Goal: Information Seeking & Learning: Check status

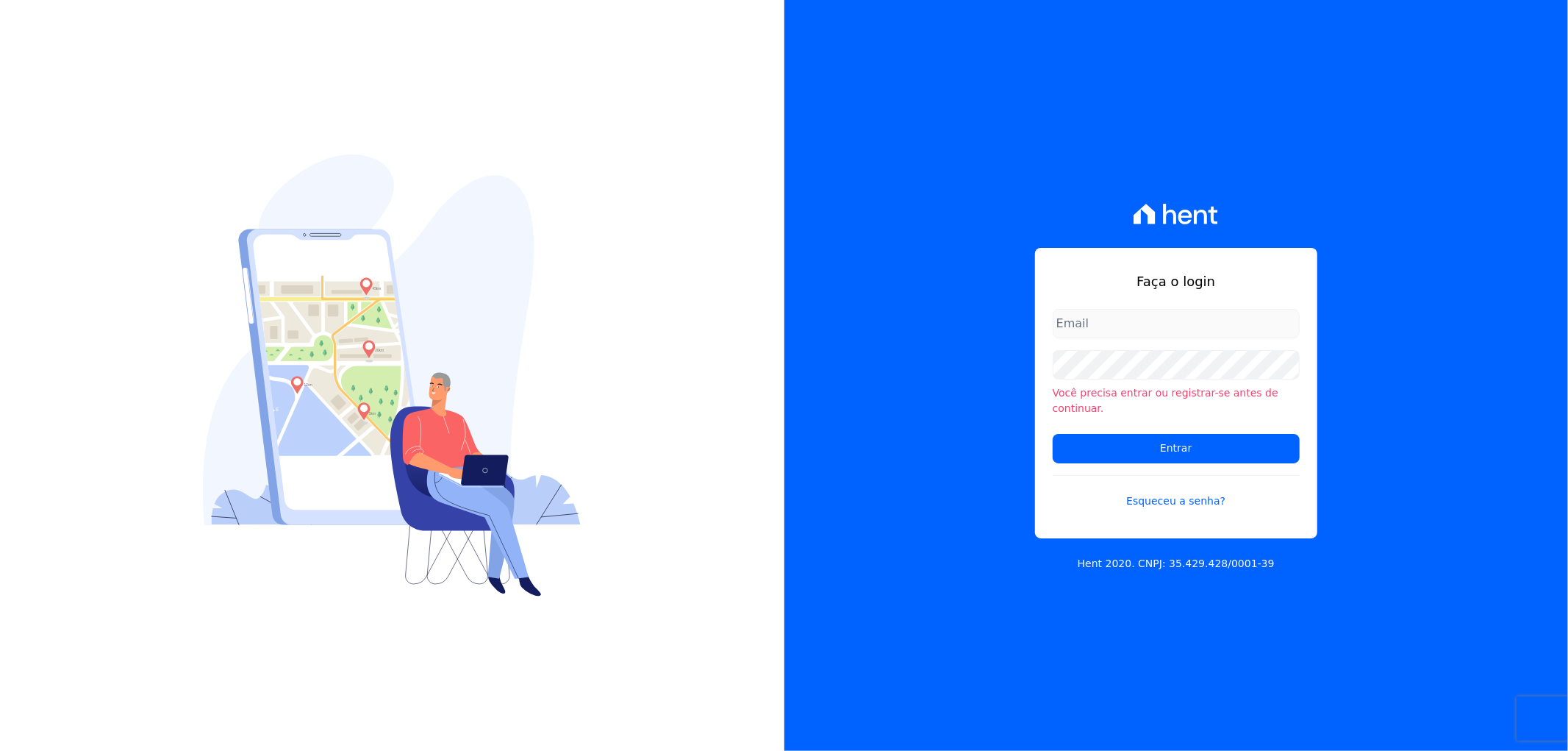
type input "artur@fontouraengenharia.com.br"
click at [1095, 323] on input "artur@fontouraengenharia.com.br" at bounding box center [1176, 324] width 247 height 30
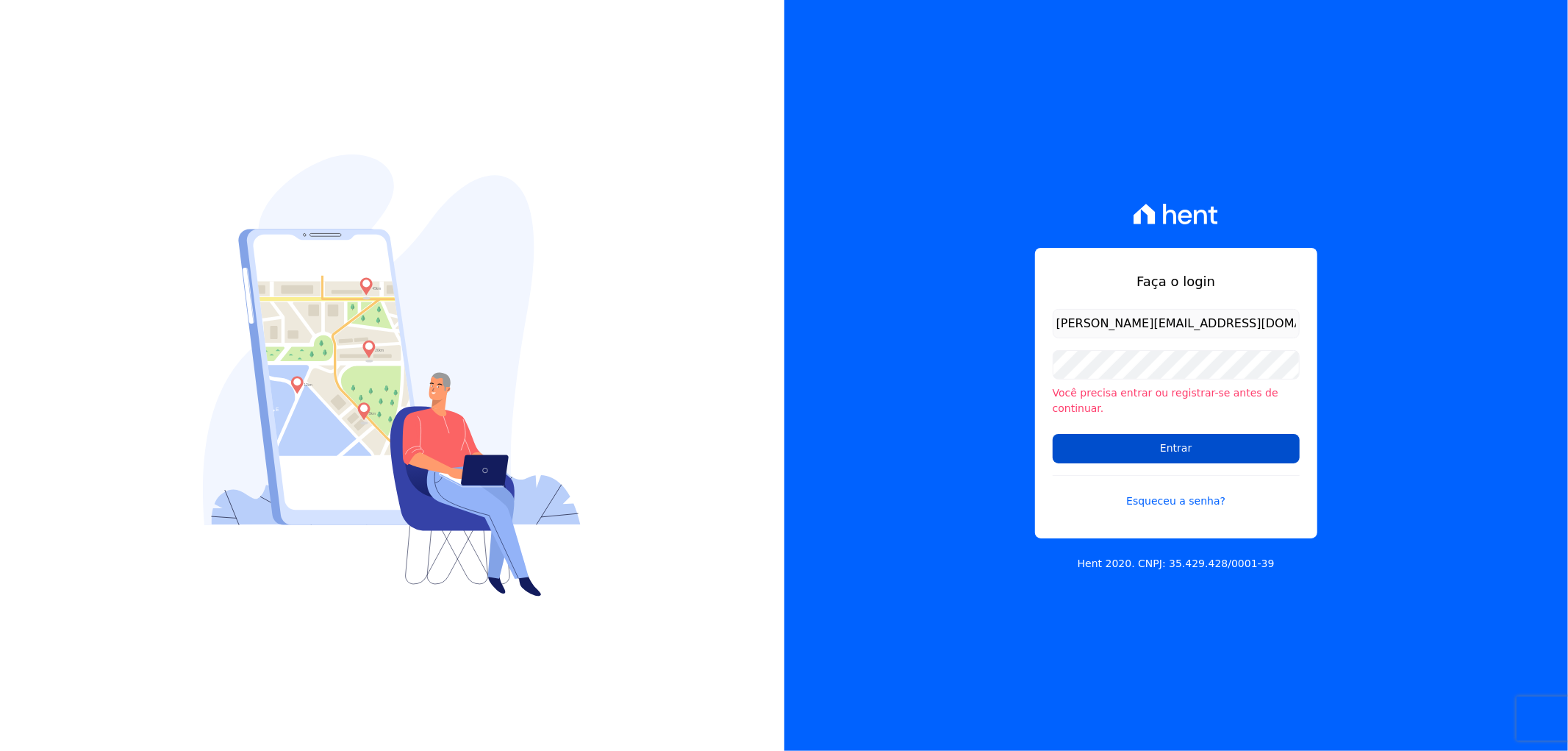
click at [1091, 439] on input "Entrar" at bounding box center [1176, 449] width 247 height 30
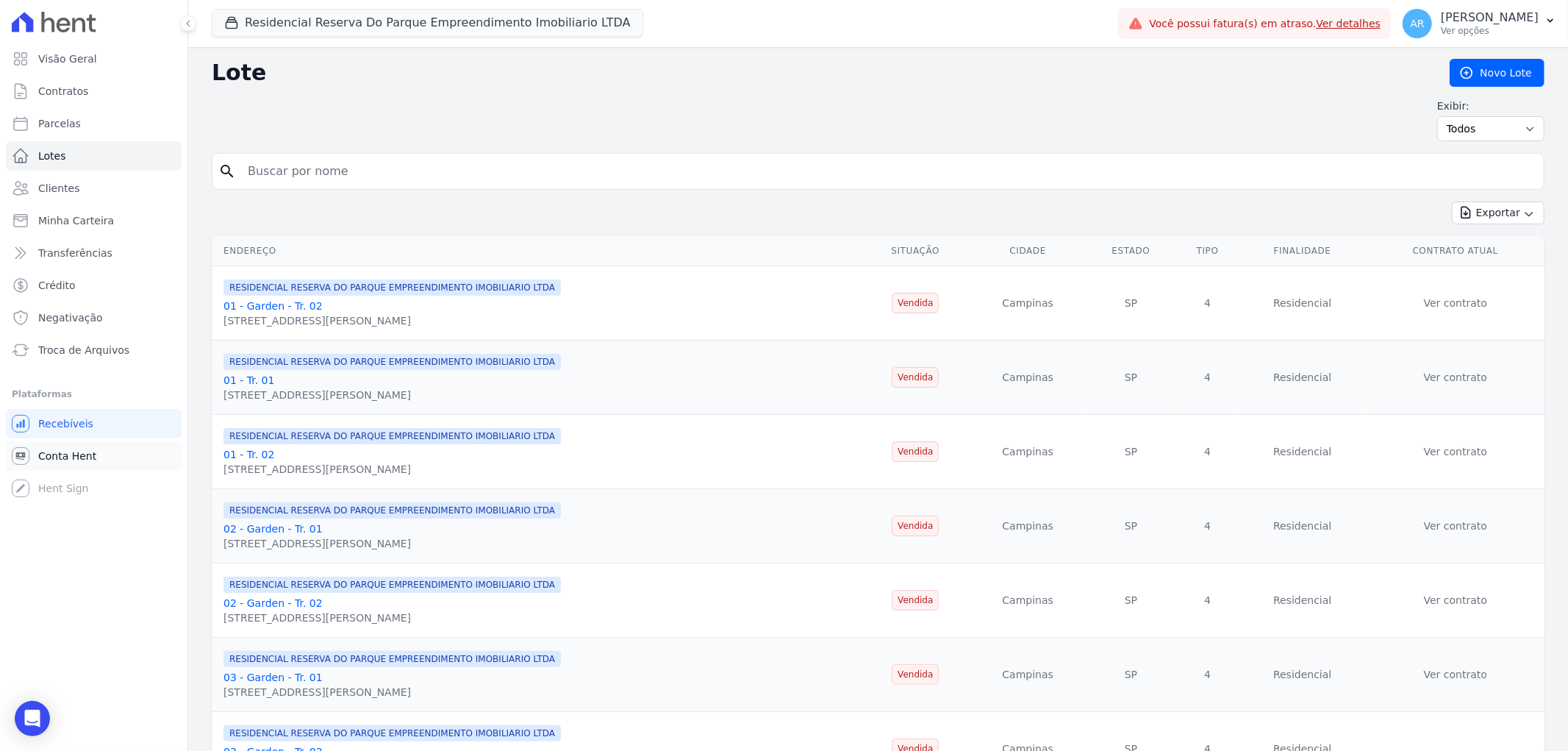
click at [97, 443] on link "Conta Hent" at bounding box center [94, 457] width 176 height 30
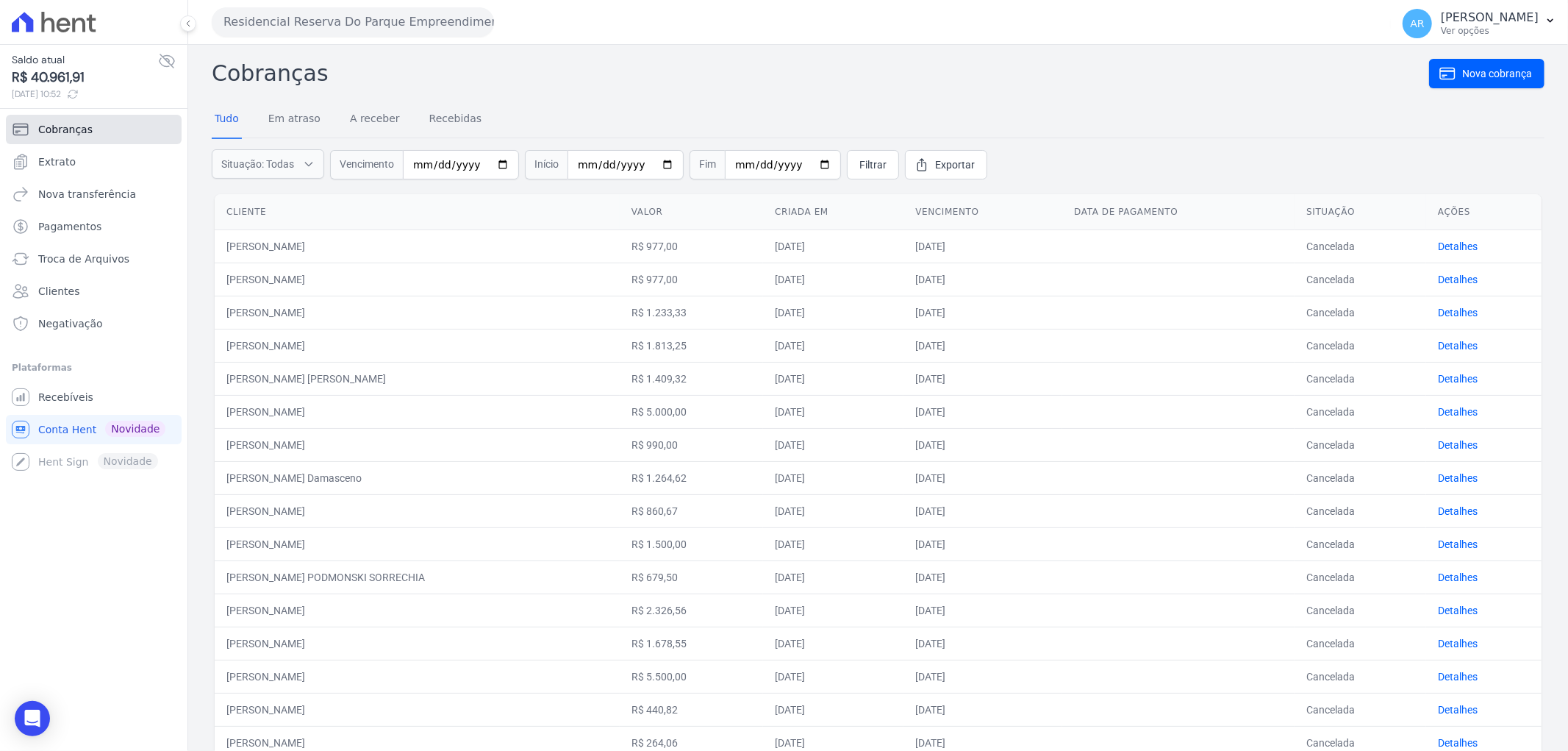
click at [90, 135] on link "Cobranças" at bounding box center [94, 129] width 176 height 30
click at [441, 123] on link "Recebidas" at bounding box center [456, 119] width 59 height 38
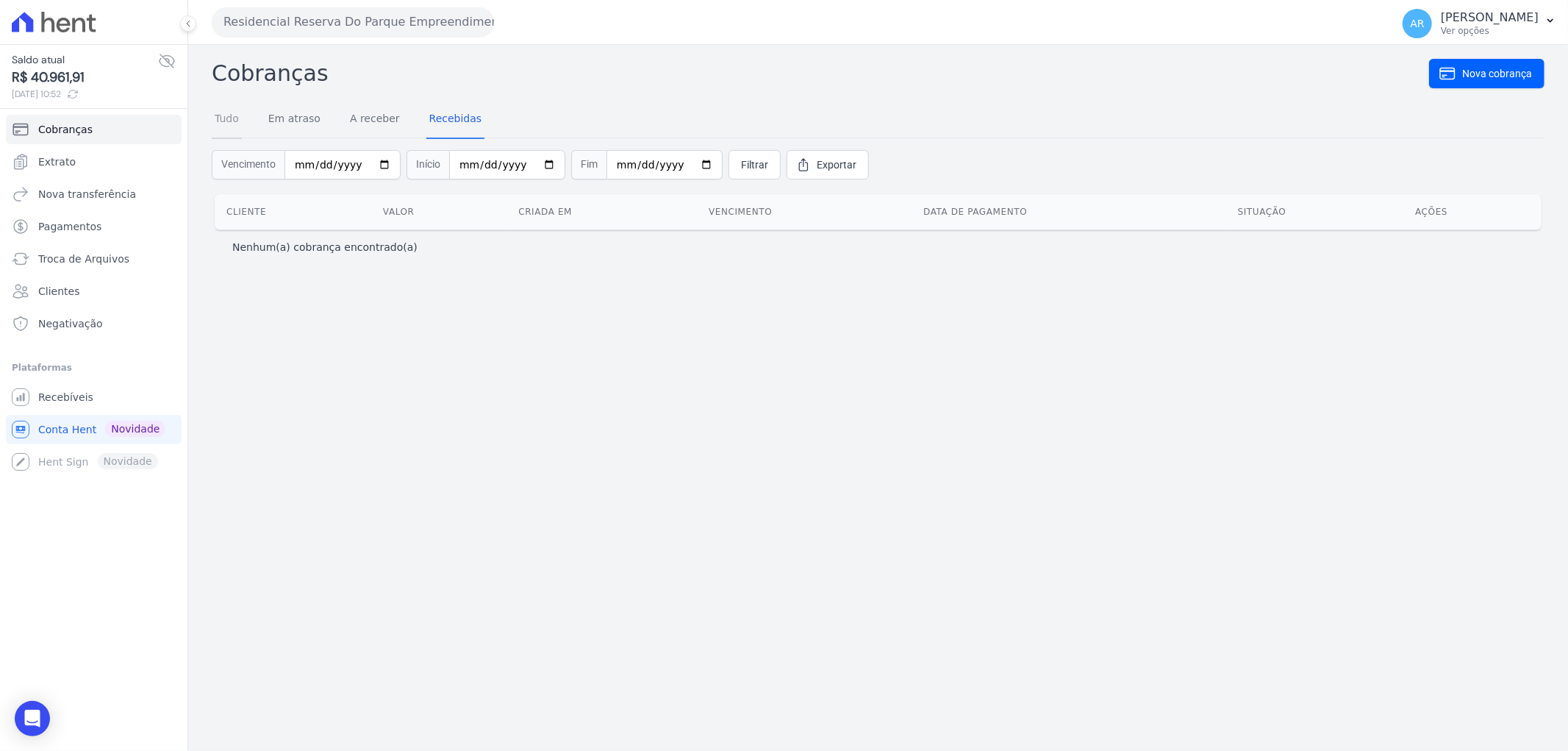
click at [240, 122] on link "Tudo" at bounding box center [227, 119] width 30 height 38
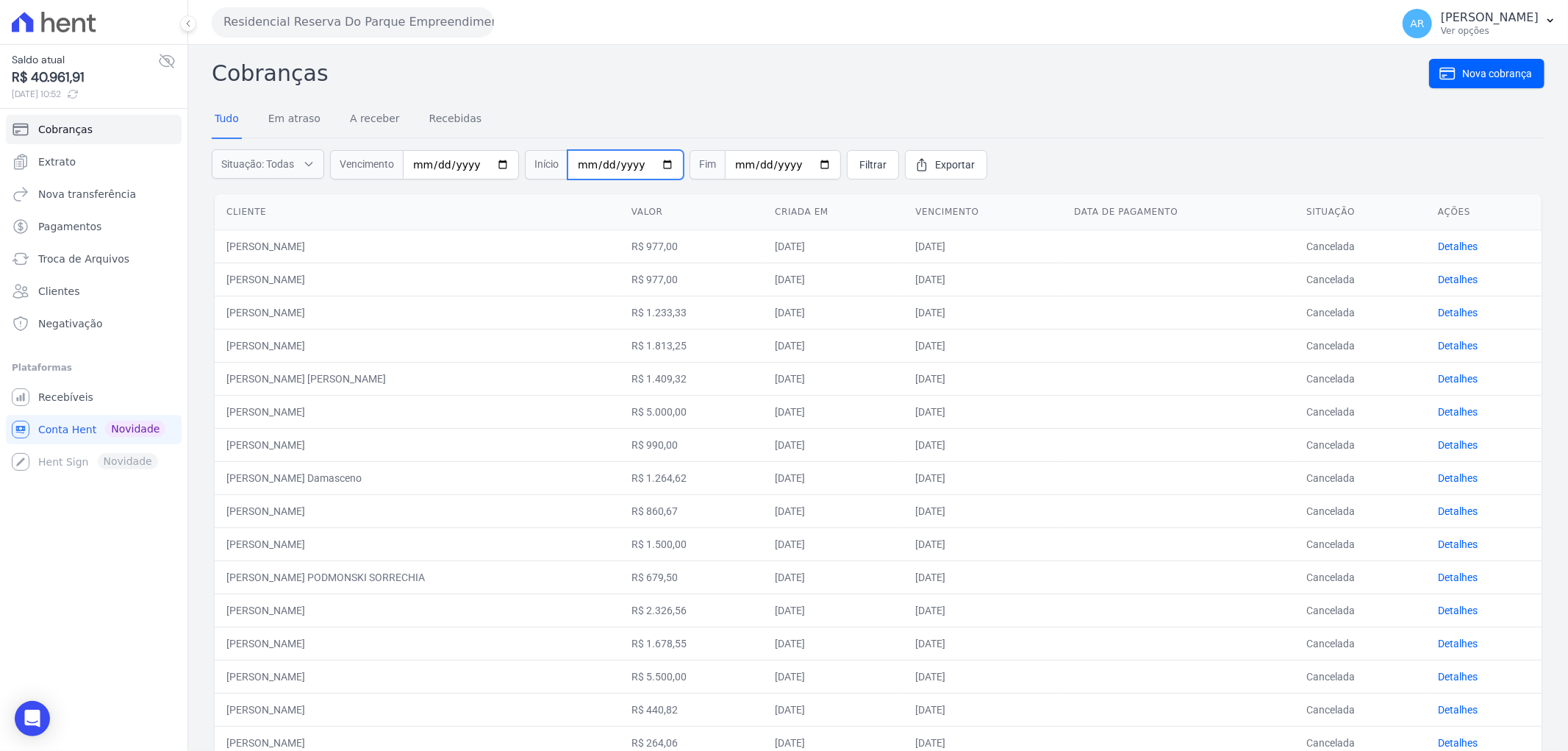
click at [575, 164] on input "date" at bounding box center [625, 165] width 116 height 30
type input "[DATE]"
click at [732, 167] on input "date" at bounding box center [782, 165] width 116 height 30
type input "[DATE]"
click at [860, 170] on span "Filtrar" at bounding box center [873, 164] width 27 height 15
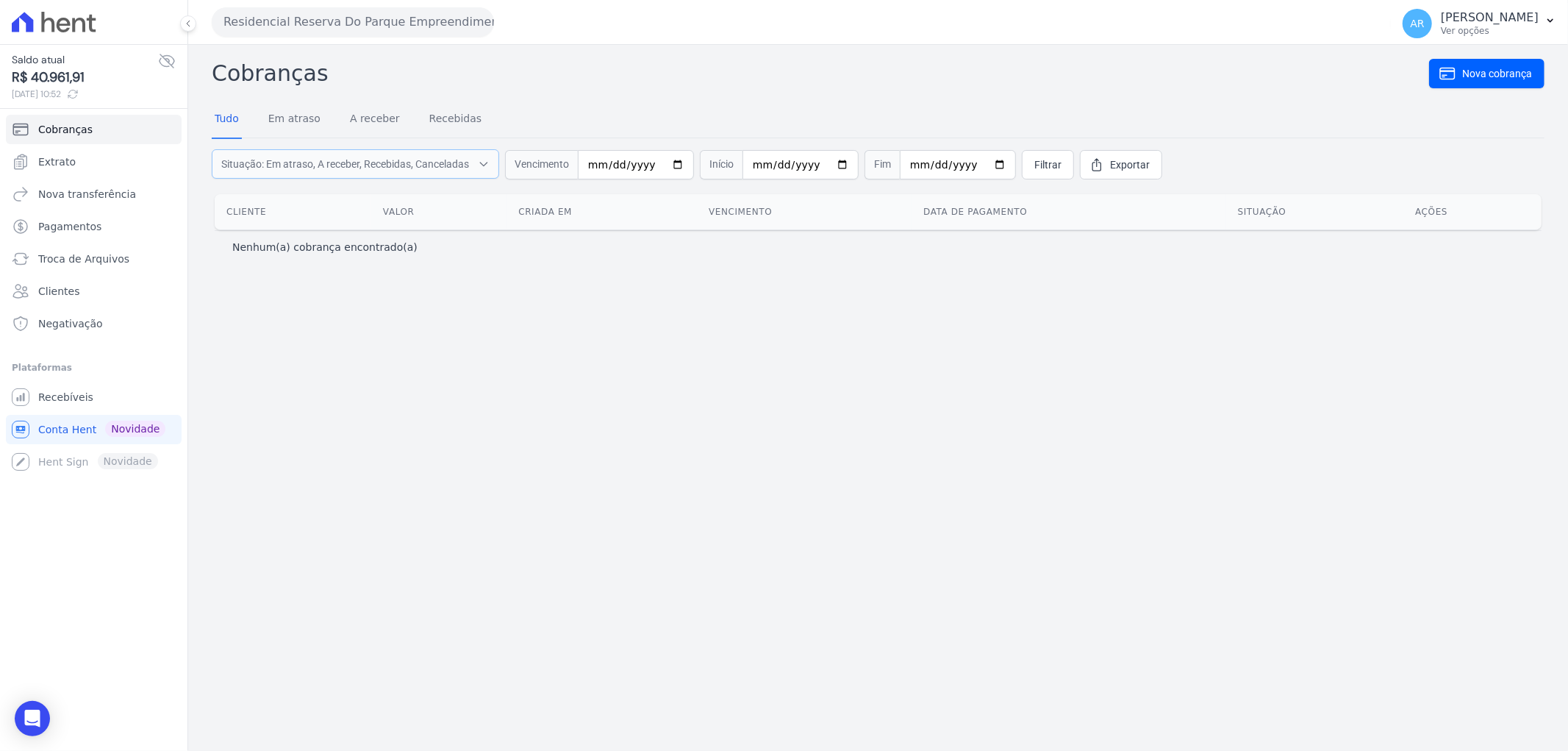
click at [392, 165] on span "Situação: Em atraso, A receber, Recebidas, Canceladas" at bounding box center [345, 164] width 248 height 15
click at [268, 214] on label "A receber" at bounding box center [256, 219] width 43 height 12
click at [230, 214] on input "A receber" at bounding box center [223, 219] width 12 height 12
checkbox input "false"
click at [261, 203] on label "Em atraso" at bounding box center [258, 200] width 47 height 12
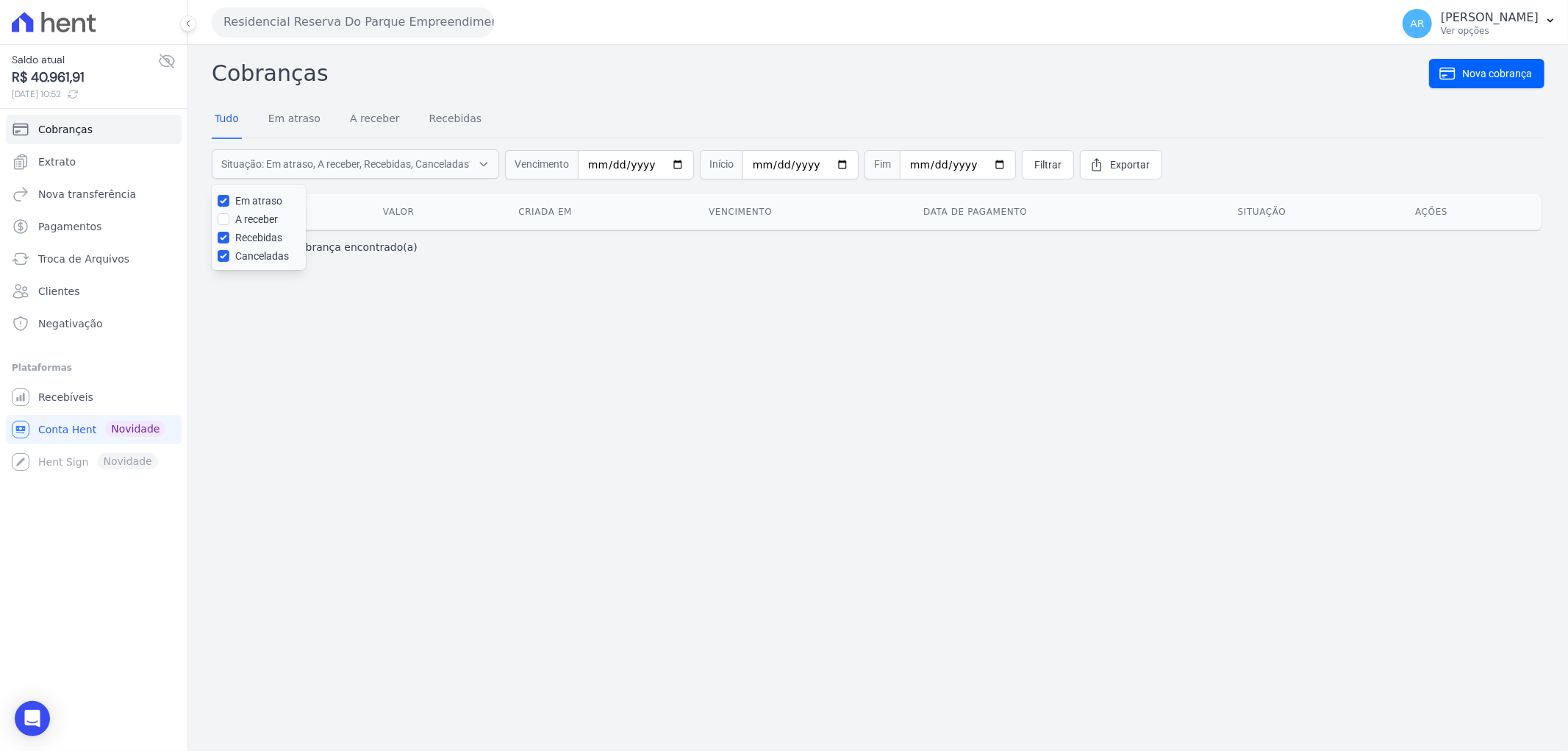
click at [230, 203] on input "Em atraso" at bounding box center [223, 200] width 12 height 12
checkbox input "false"
click at [258, 262] on label "Canceladas" at bounding box center [262, 256] width 54 height 12
click at [230, 262] on input "Canceladas" at bounding box center [223, 256] width 12 height 12
checkbox input "false"
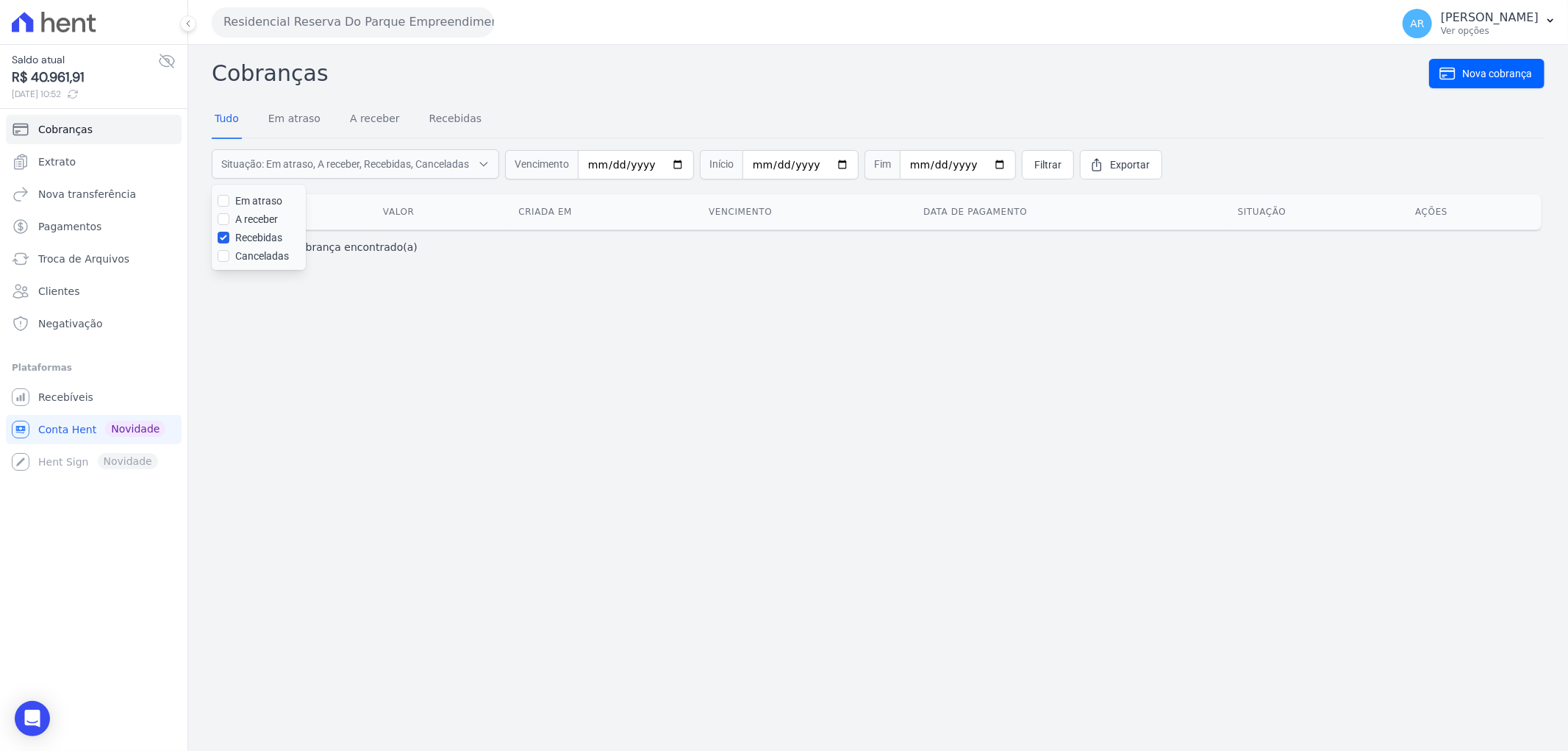
click at [436, 342] on div "Cobranças Nova cobrança Tudo Em atraso A receber Recebidas Situação: Em atraso,…" at bounding box center [878, 398] width 1380 height 706
click at [1023, 175] on link "Filtrar" at bounding box center [1047, 165] width 52 height 30
click at [69, 226] on span "Pagamentos" at bounding box center [69, 226] width 63 height 15
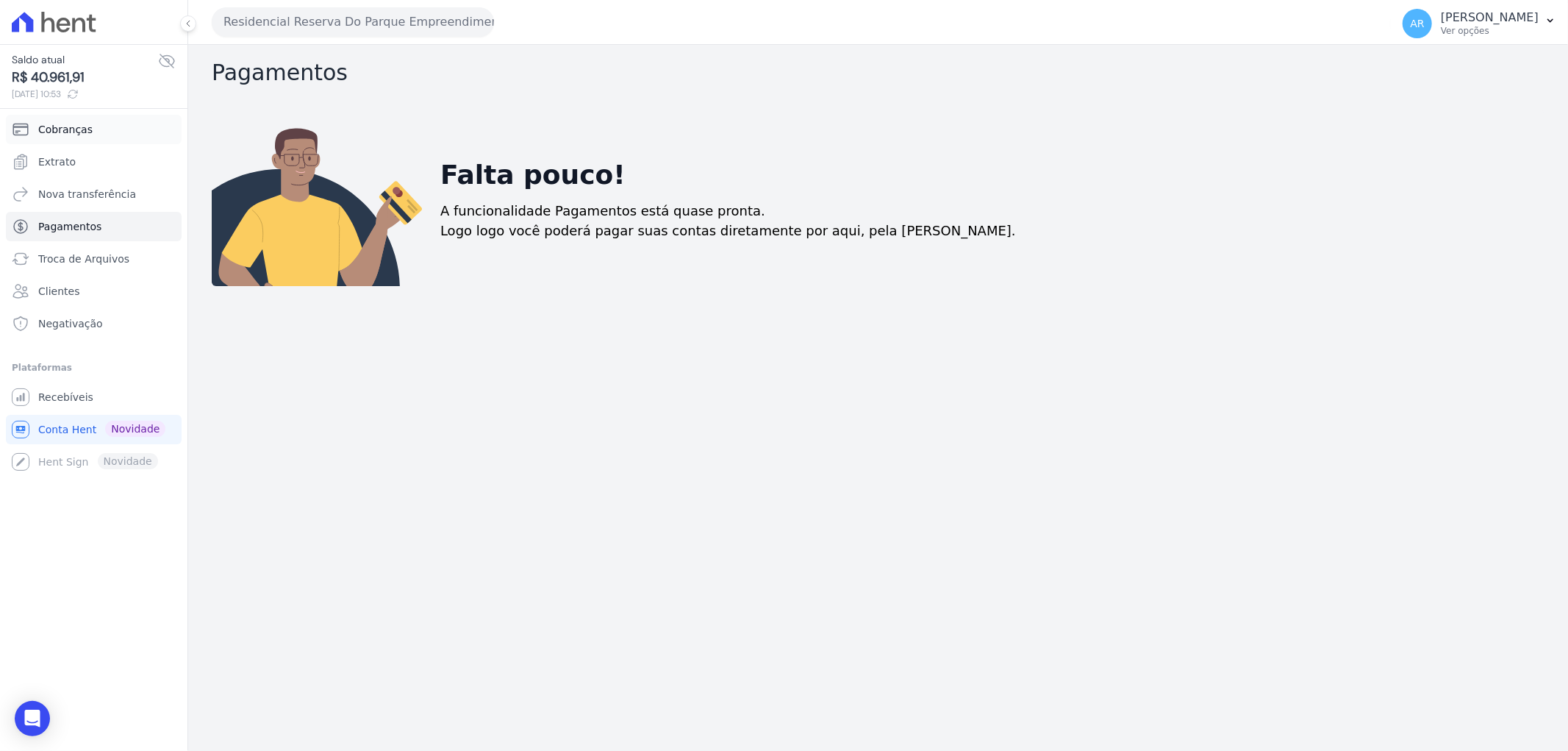
click at [73, 129] on span "Cobranças" at bounding box center [65, 129] width 54 height 15
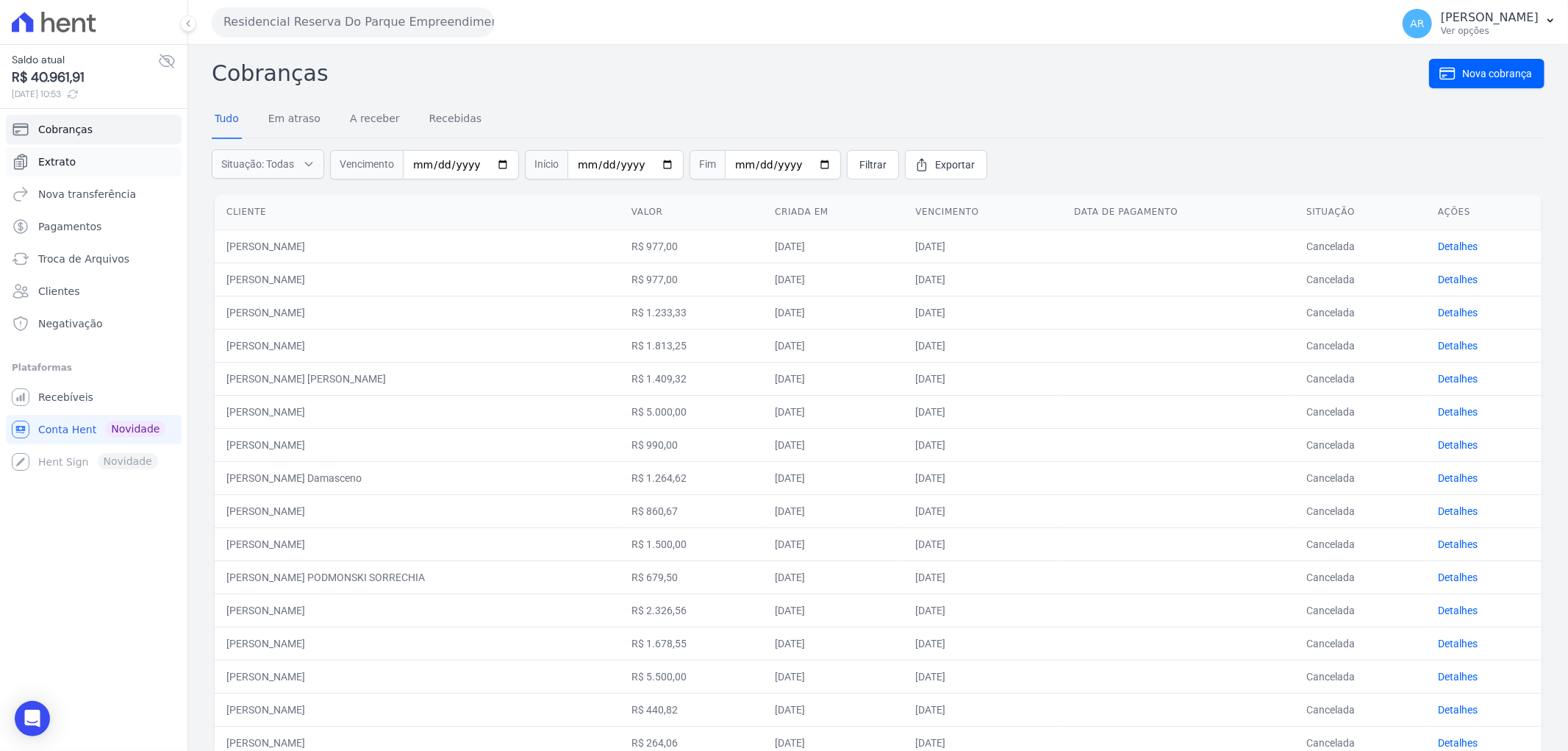
click at [59, 156] on span "Extrato" at bounding box center [57, 161] width 37 height 15
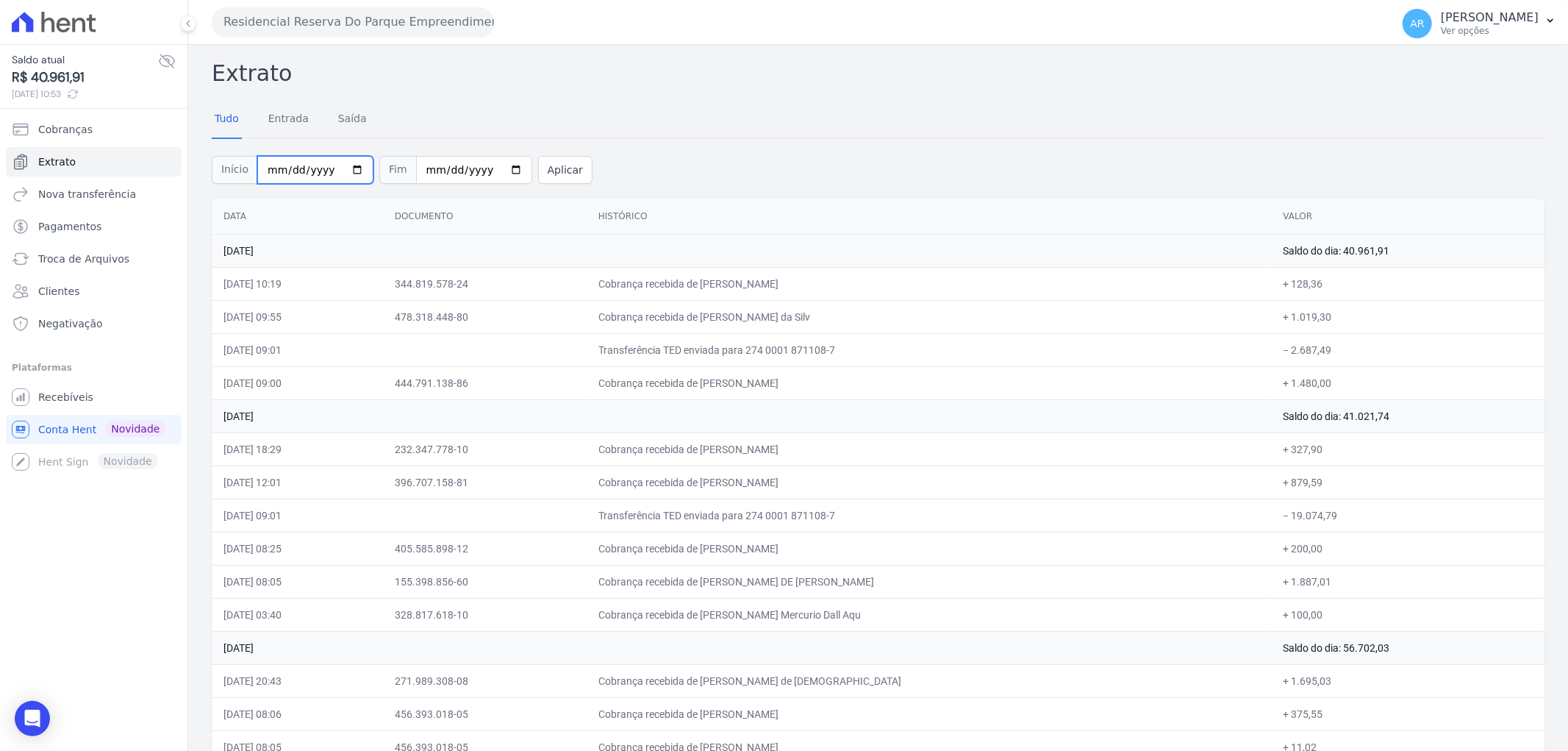
click at [277, 170] on input "[DATE]" at bounding box center [315, 170] width 116 height 28
type input "[DATE]"
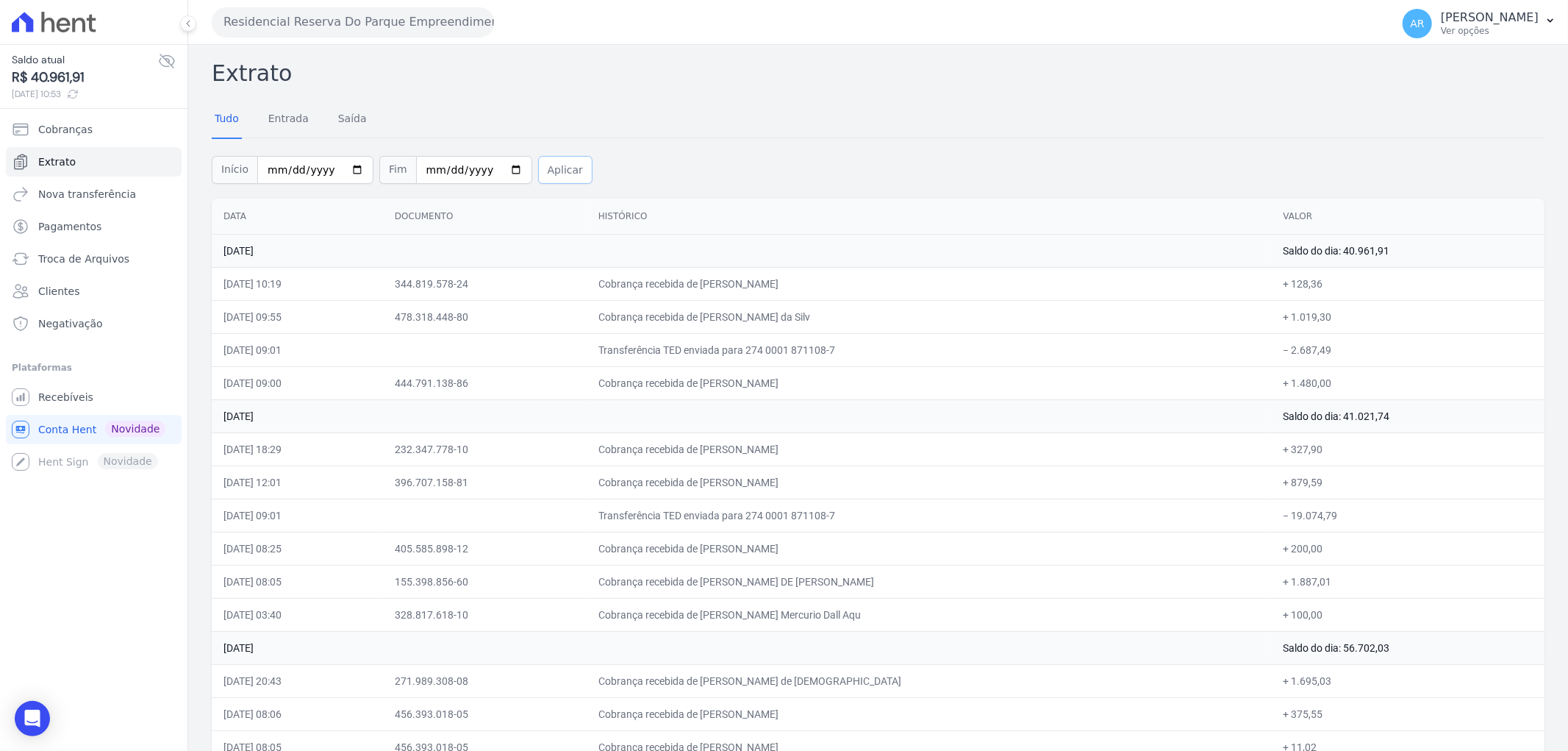
click at [538, 177] on button "Aplicar" at bounding box center [565, 170] width 54 height 28
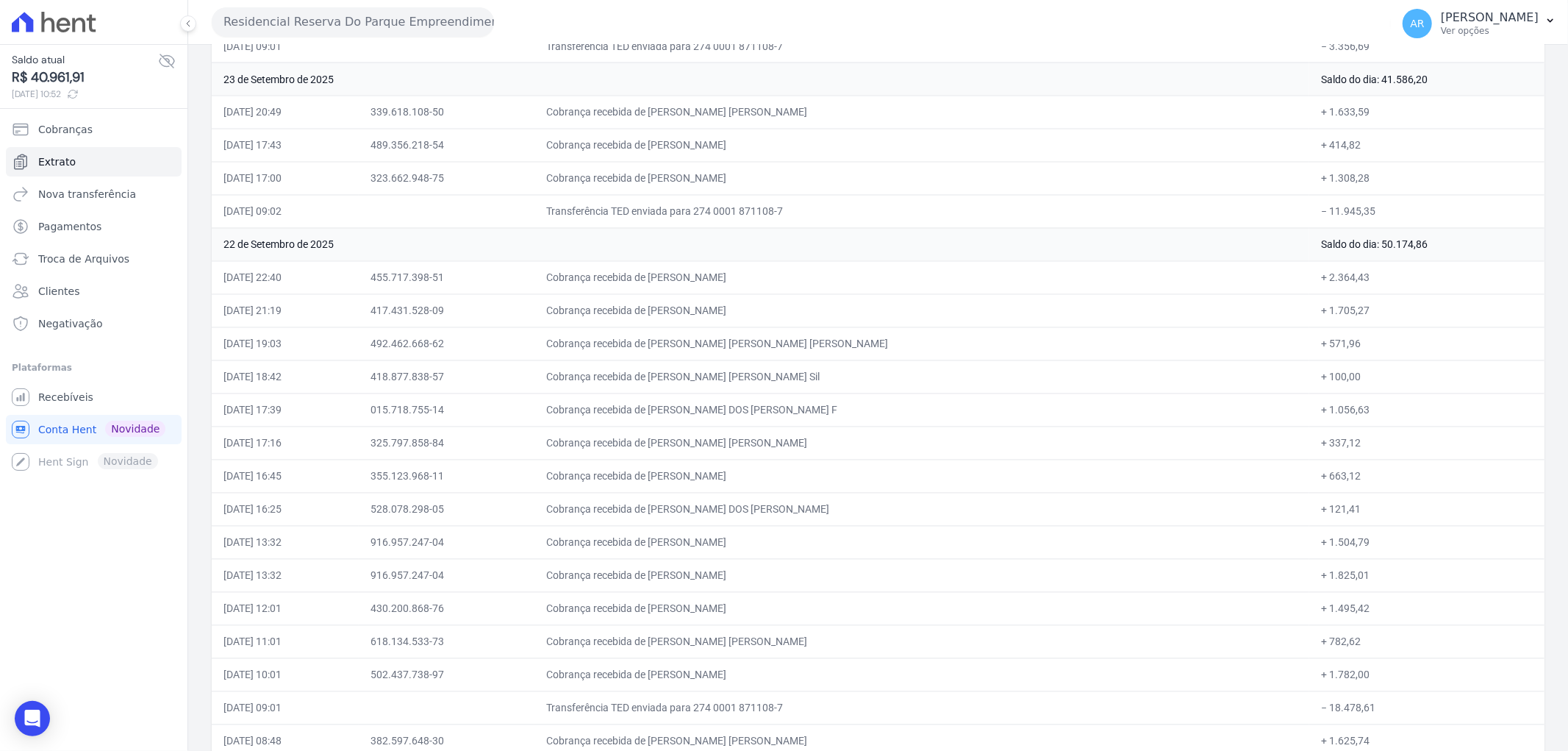
scroll to position [8021, 0]
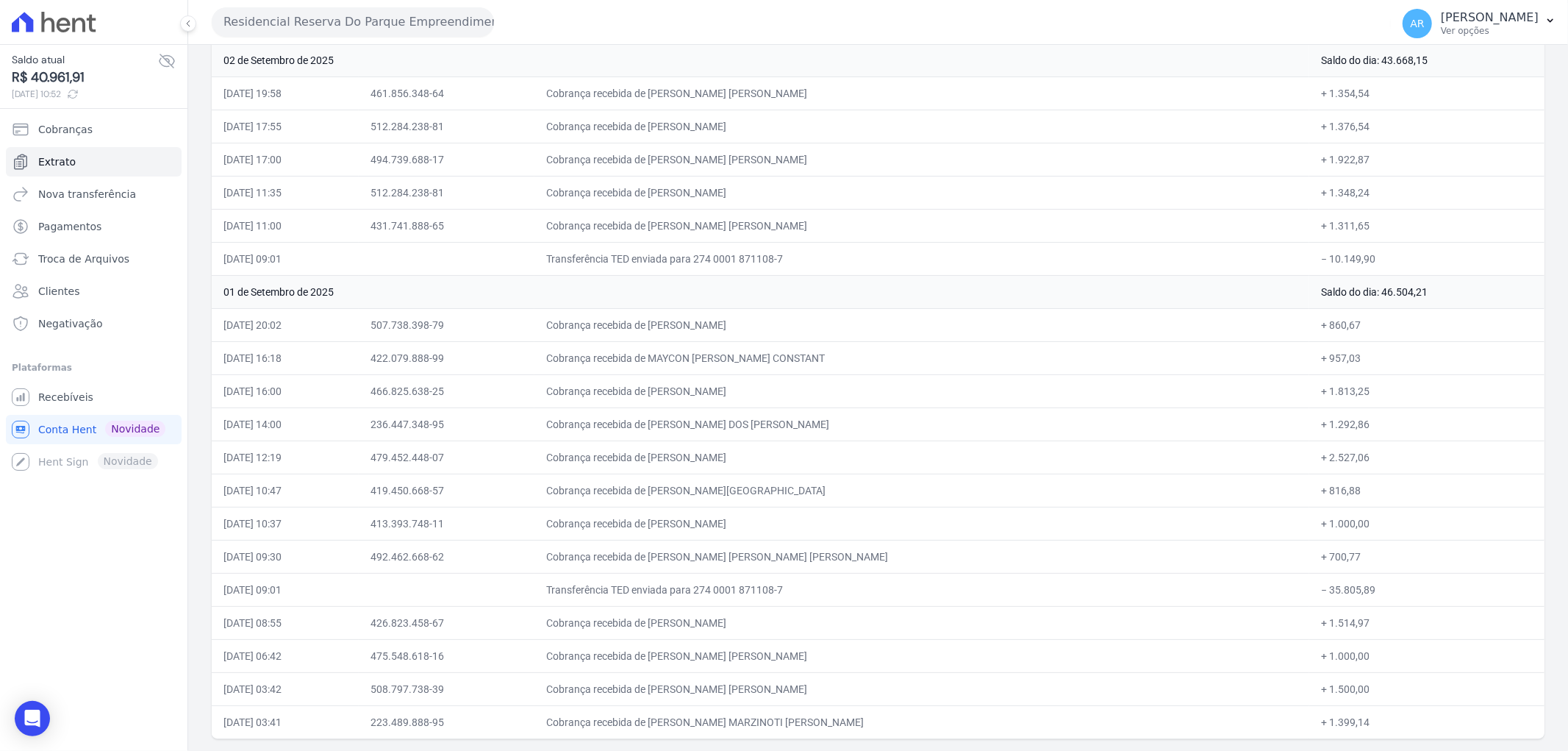
drag, startPoint x: 842, startPoint y: 247, endPoint x: 695, endPoint y: 637, distance: 416.8
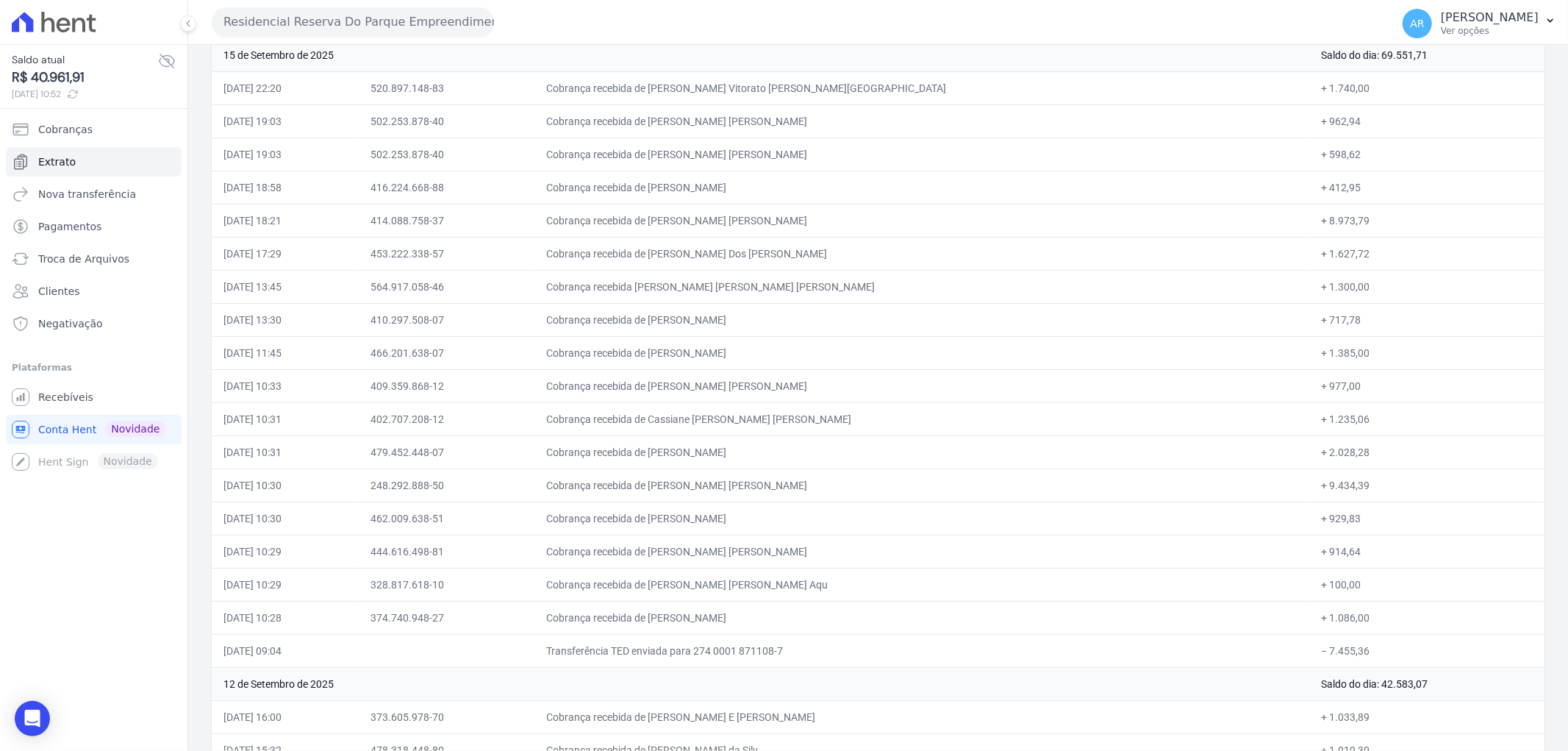
scroll to position [3771, 0]
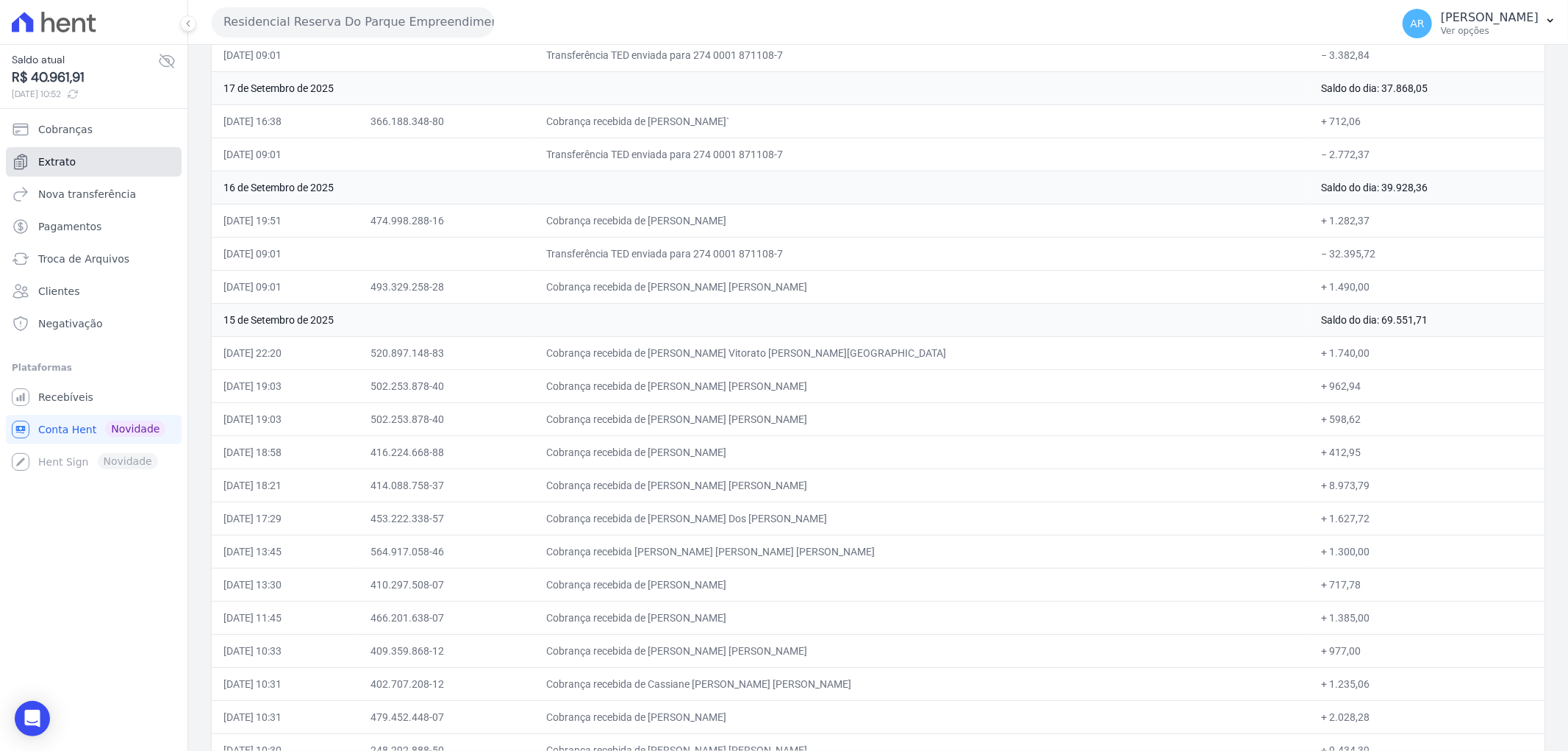
click at [54, 163] on span "Extrato" at bounding box center [57, 161] width 37 height 15
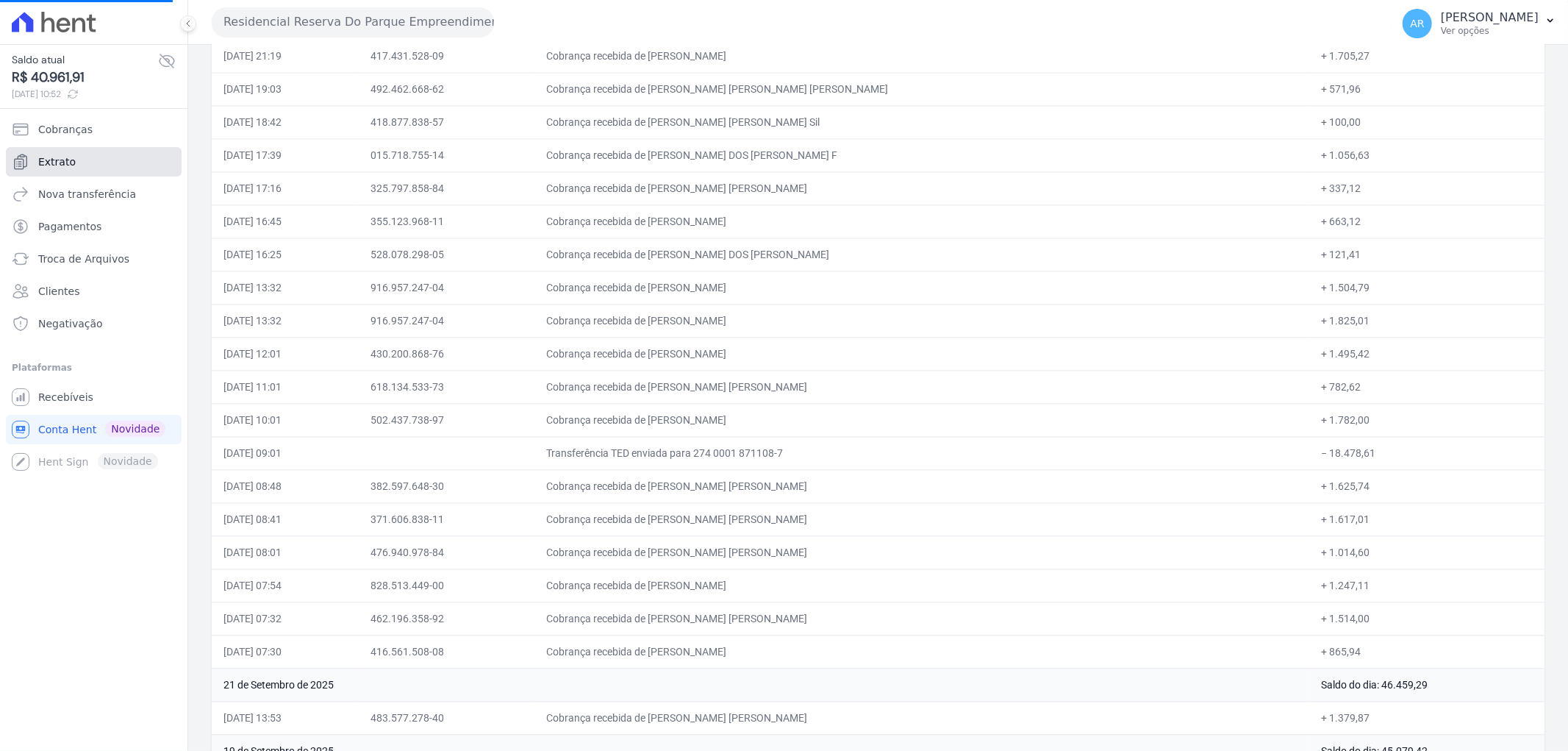
scroll to position [2248, 0]
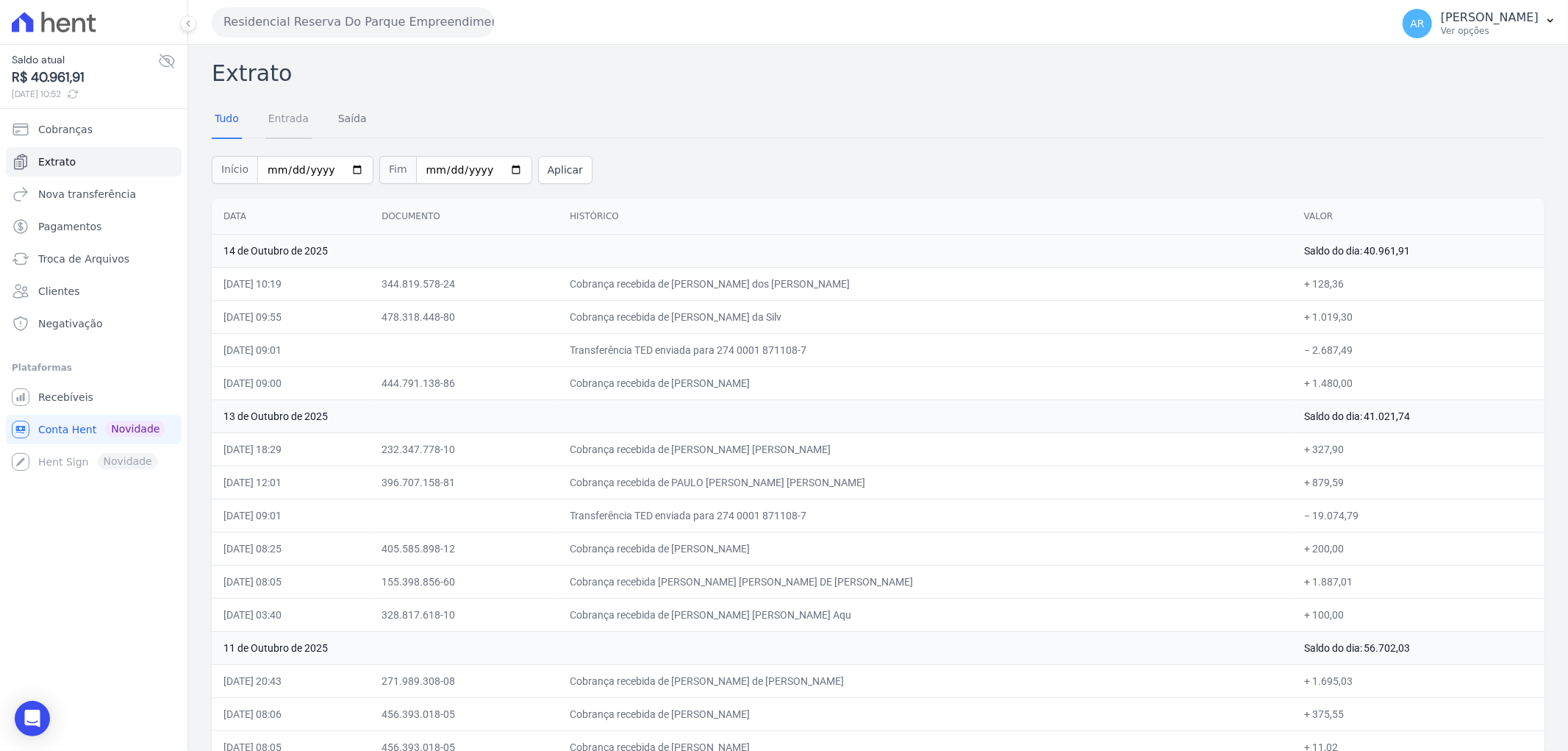
click at [285, 130] on link "Entrada" at bounding box center [288, 119] width 46 height 38
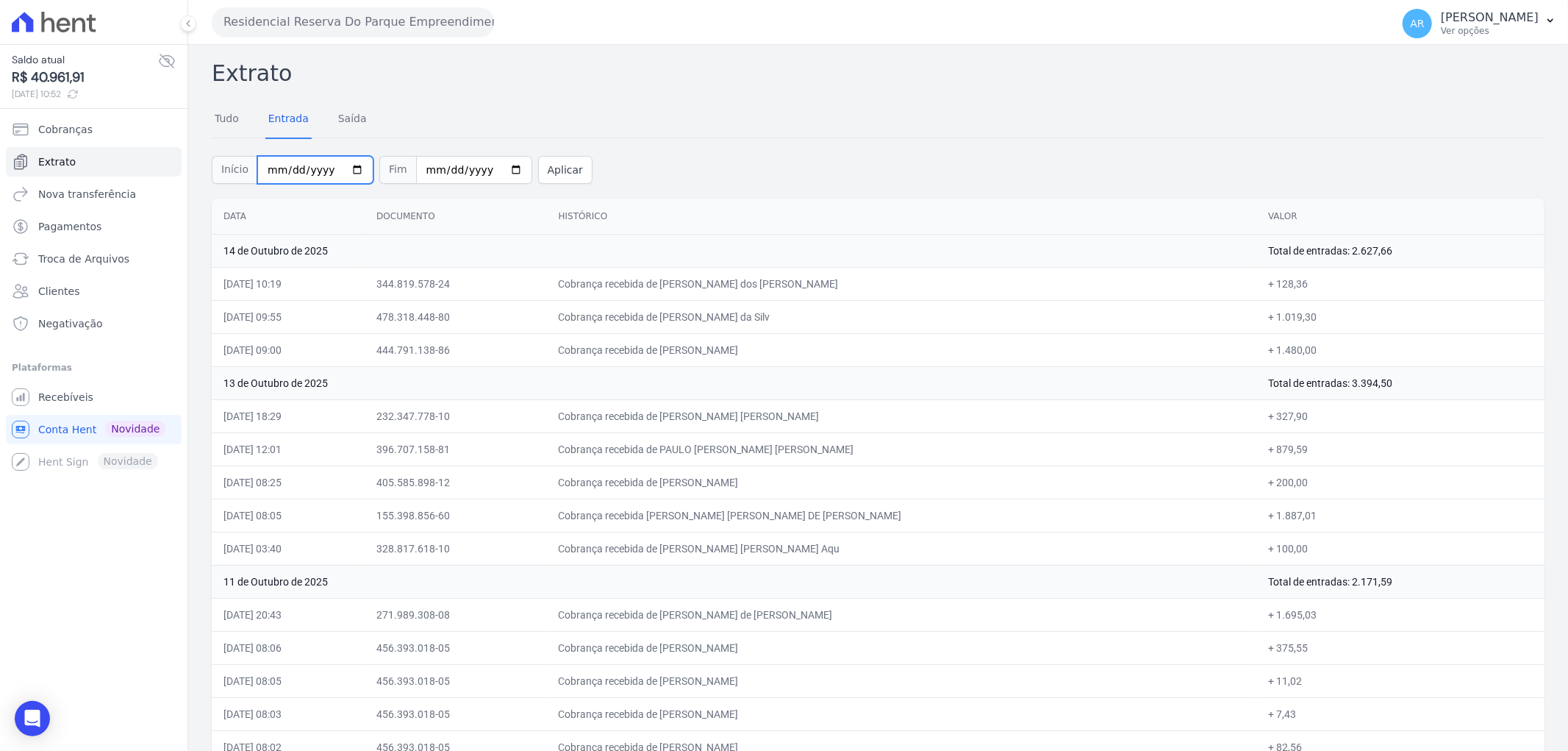
click at [270, 170] on input "[DATE]" at bounding box center [315, 170] width 116 height 28
type input "[DATE]"
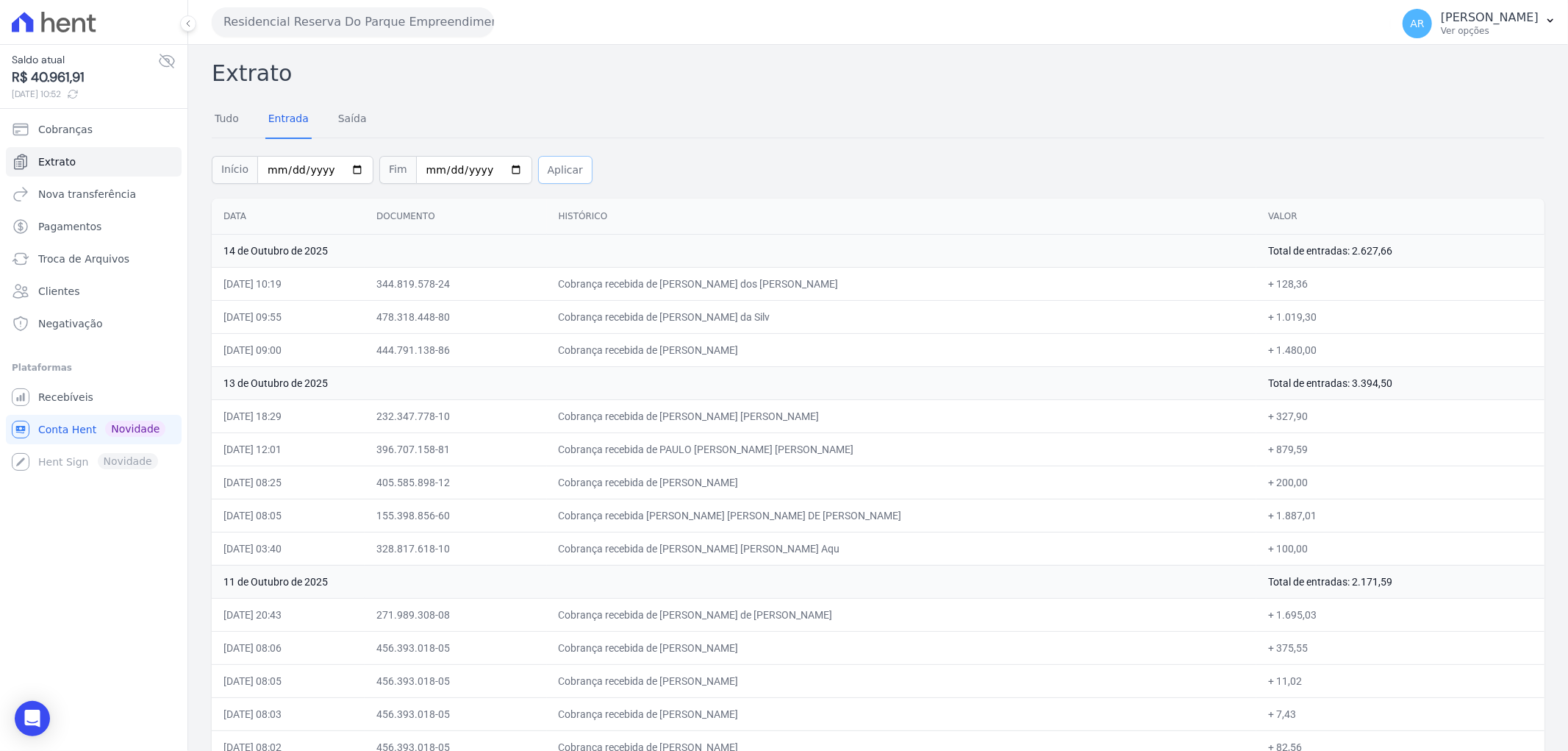
click at [540, 167] on button "Aplicar" at bounding box center [565, 170] width 54 height 28
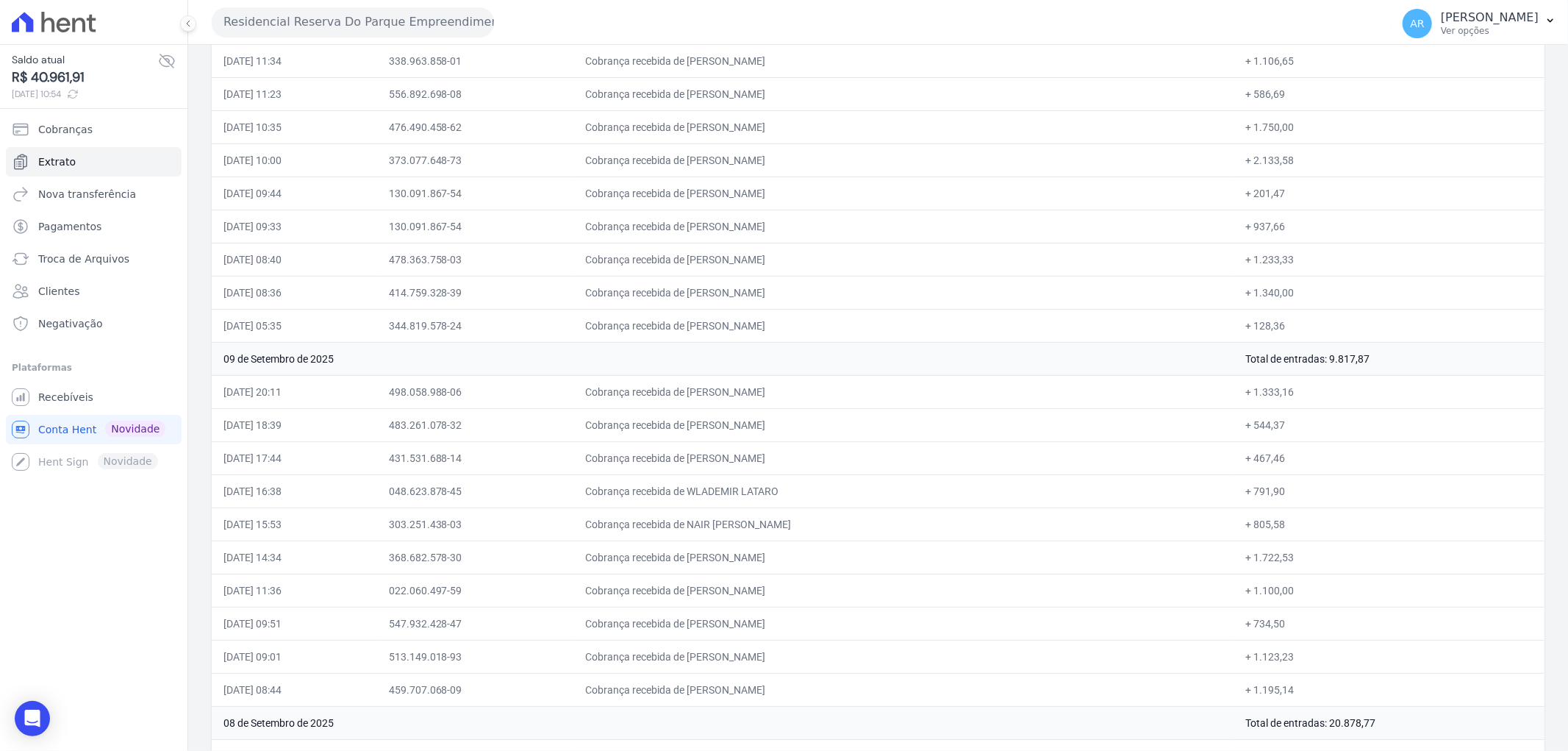
scroll to position [7291, 0]
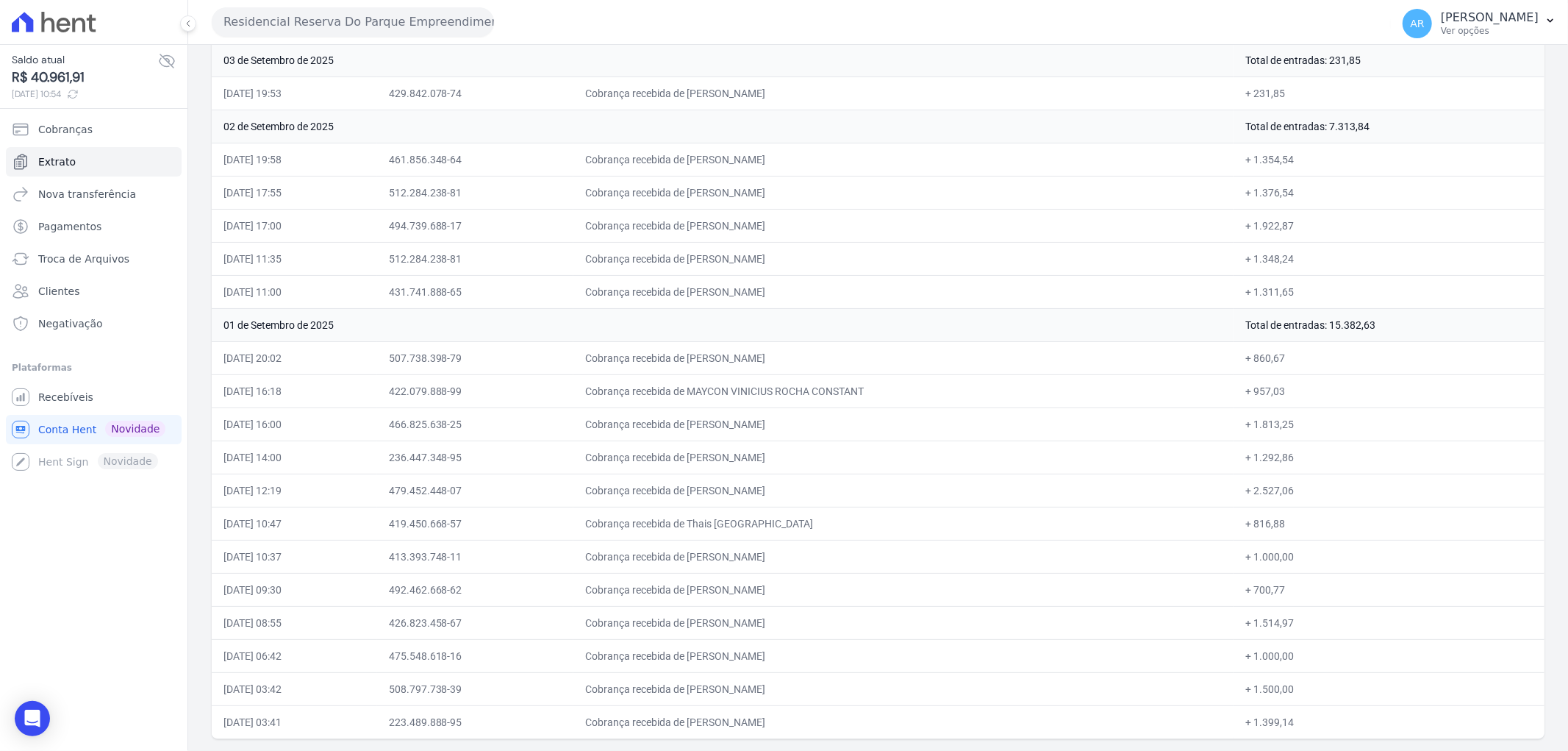
drag, startPoint x: 630, startPoint y: 241, endPoint x: 591, endPoint y: 506, distance: 267.9
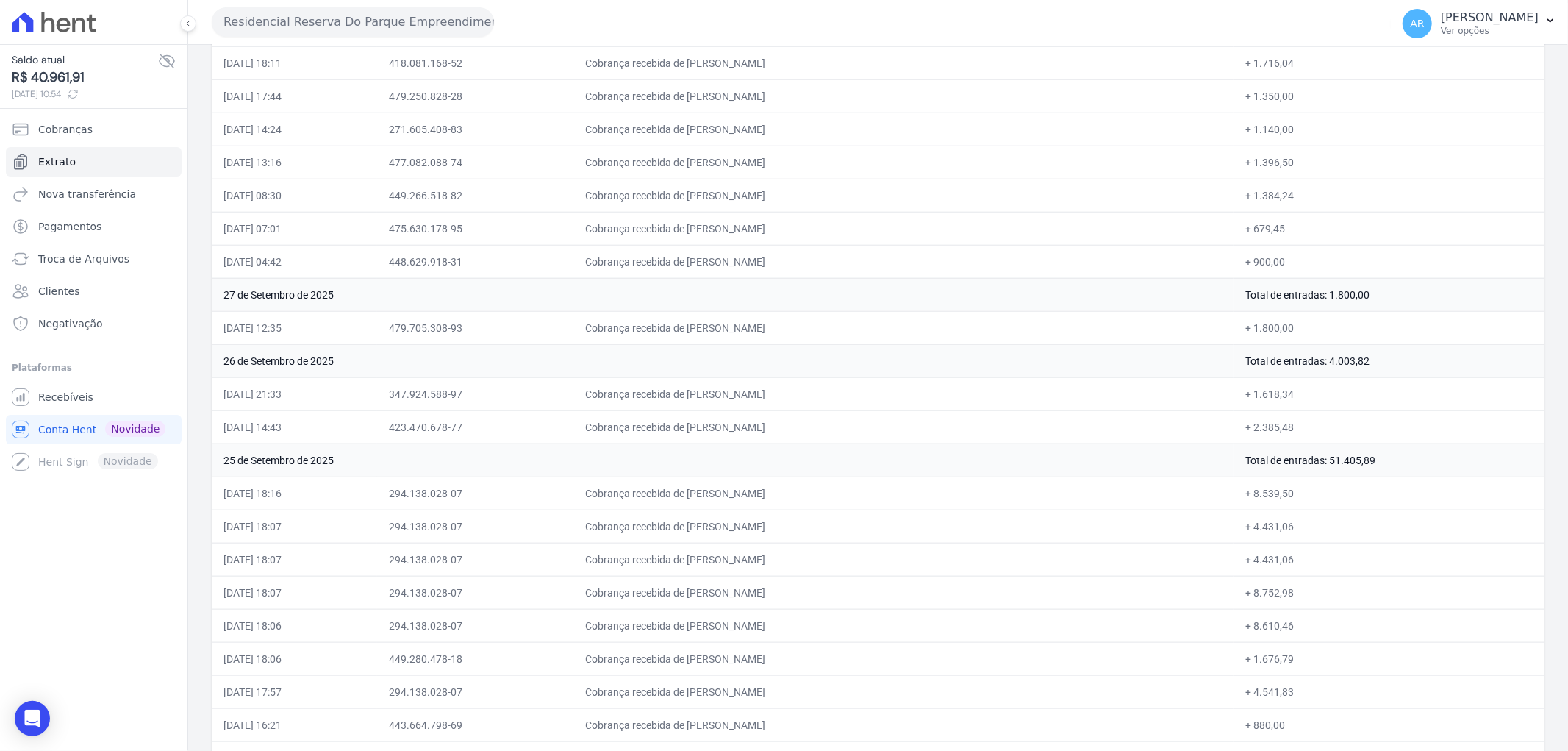
scroll to position [0, 0]
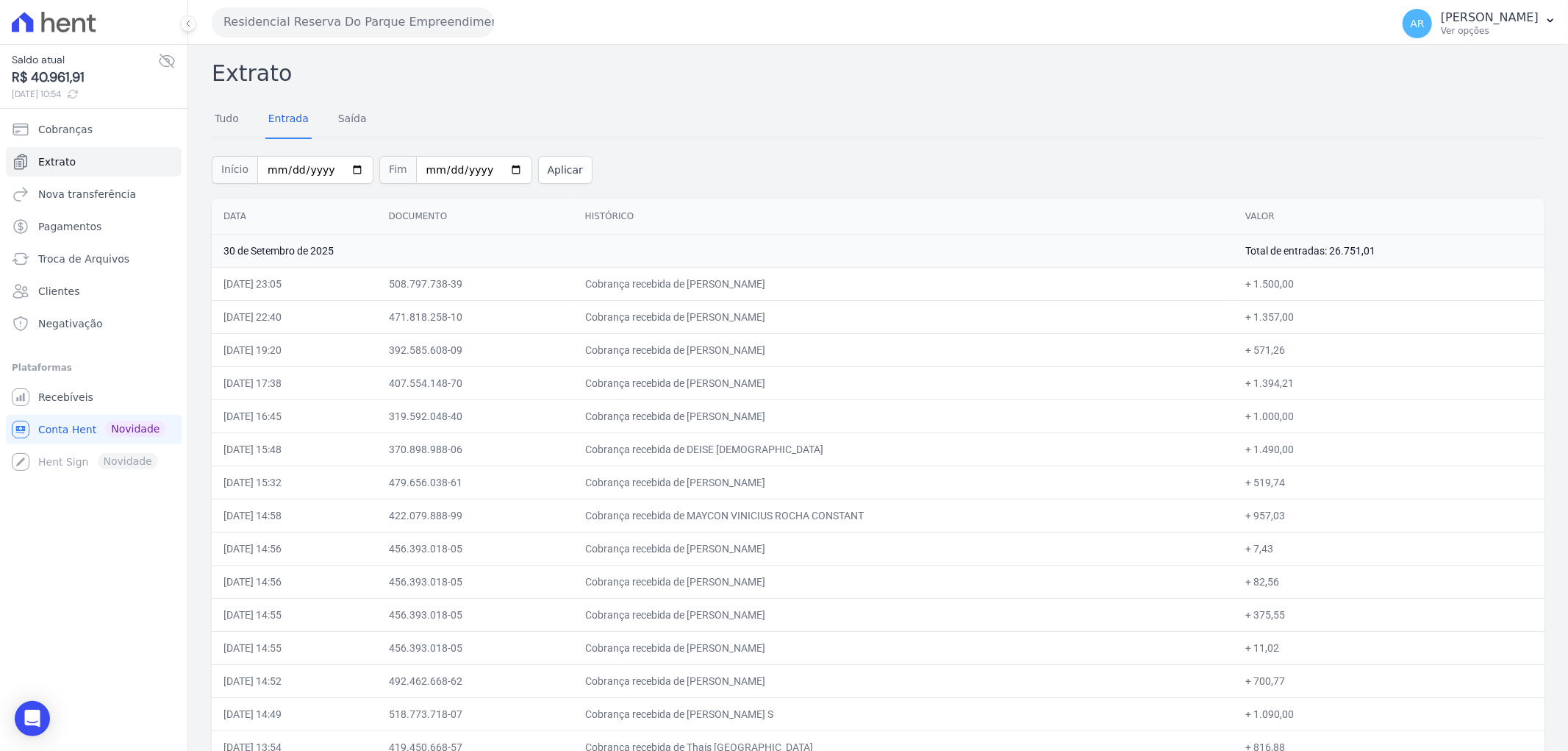
drag, startPoint x: 373, startPoint y: 444, endPoint x: 388, endPoint y: 184, distance: 260.4
click at [104, 231] on link "Pagamentos" at bounding box center [94, 227] width 176 height 30
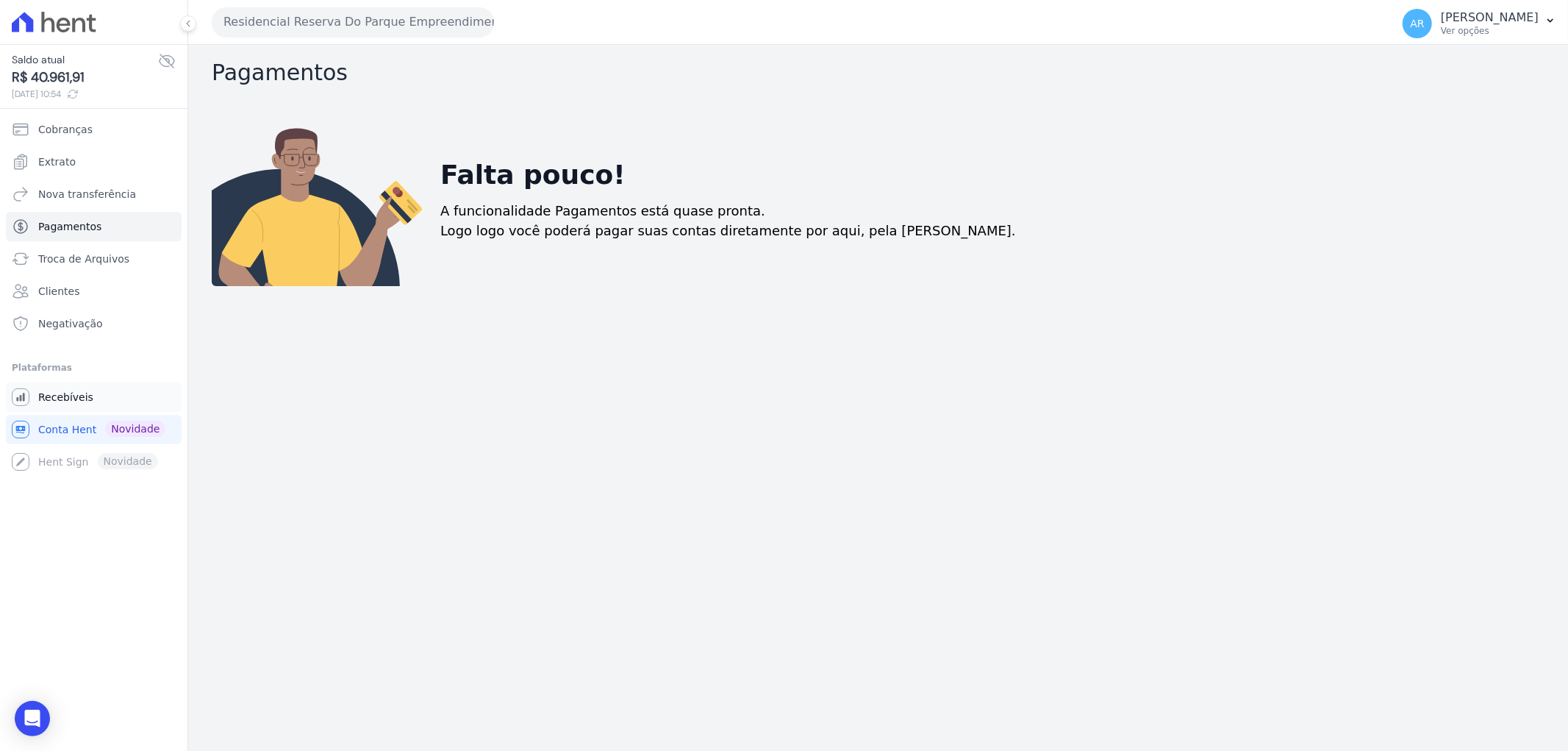
click at [98, 403] on link "Recebíveis" at bounding box center [94, 397] width 176 height 30
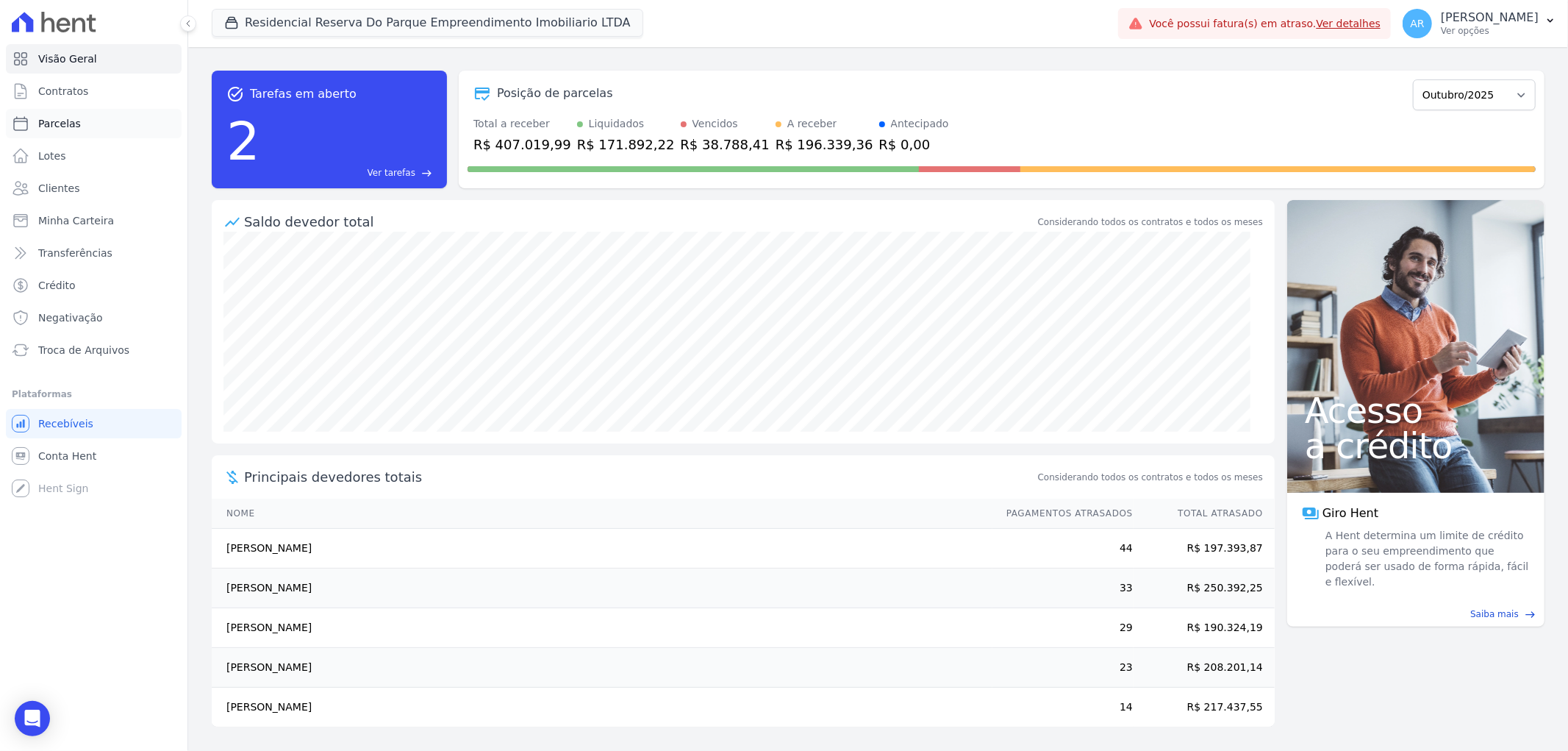
click at [79, 129] on link "Parcelas" at bounding box center [94, 124] width 176 height 30
select select
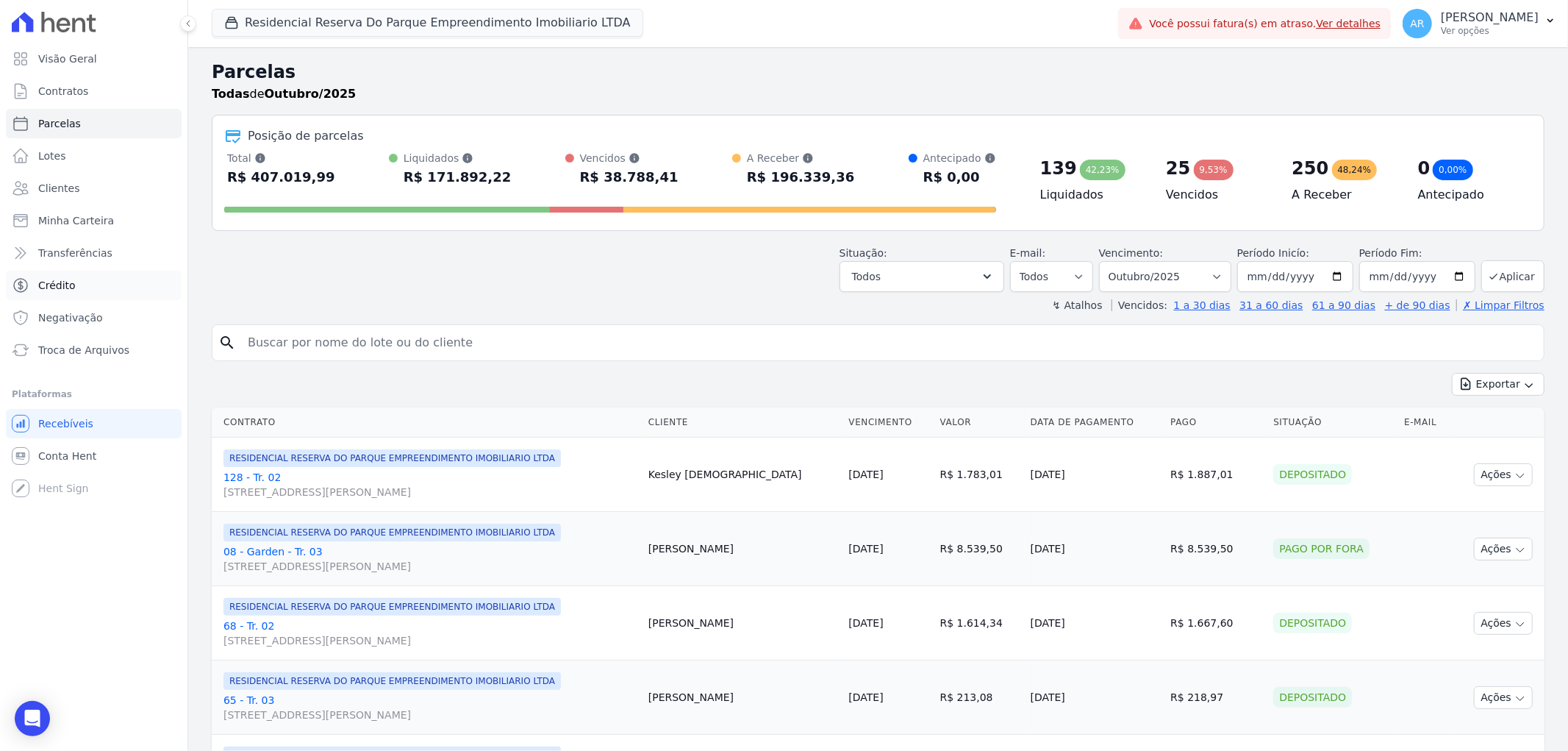
click at [111, 287] on link "Crédito" at bounding box center [94, 285] width 176 height 30
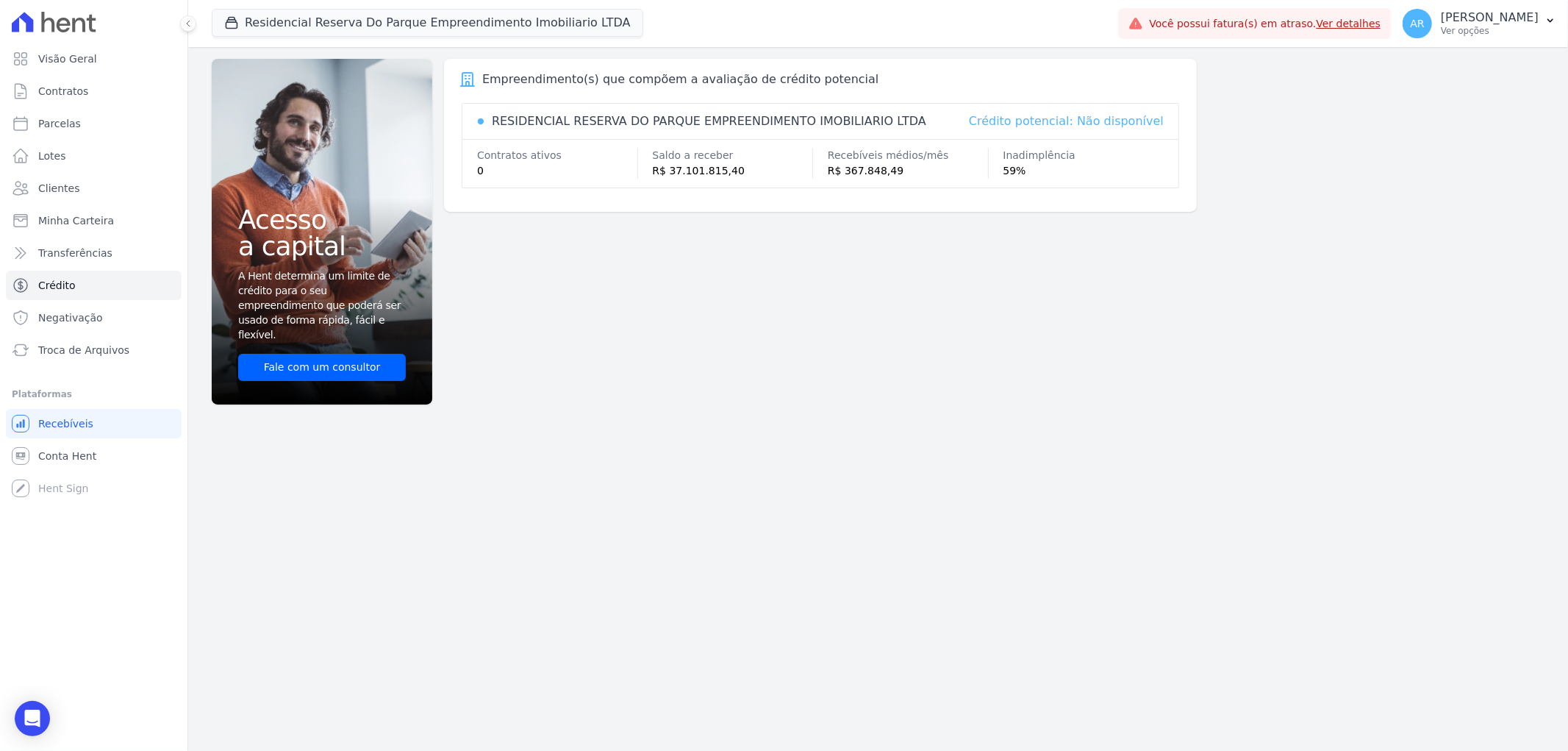
click at [1118, 126] on div "Crédito potencial: Não disponível" at bounding box center [1066, 121] width 195 height 18
click at [582, 180] on div "RESIDENCIAL RESERVA DO PARQUE EMPREENDIMENTO IMOBILIARIO LTDA Crédito potencial…" at bounding box center [821, 146] width 718 height 86
click at [86, 215] on span "Minha Carteira" at bounding box center [76, 220] width 76 height 15
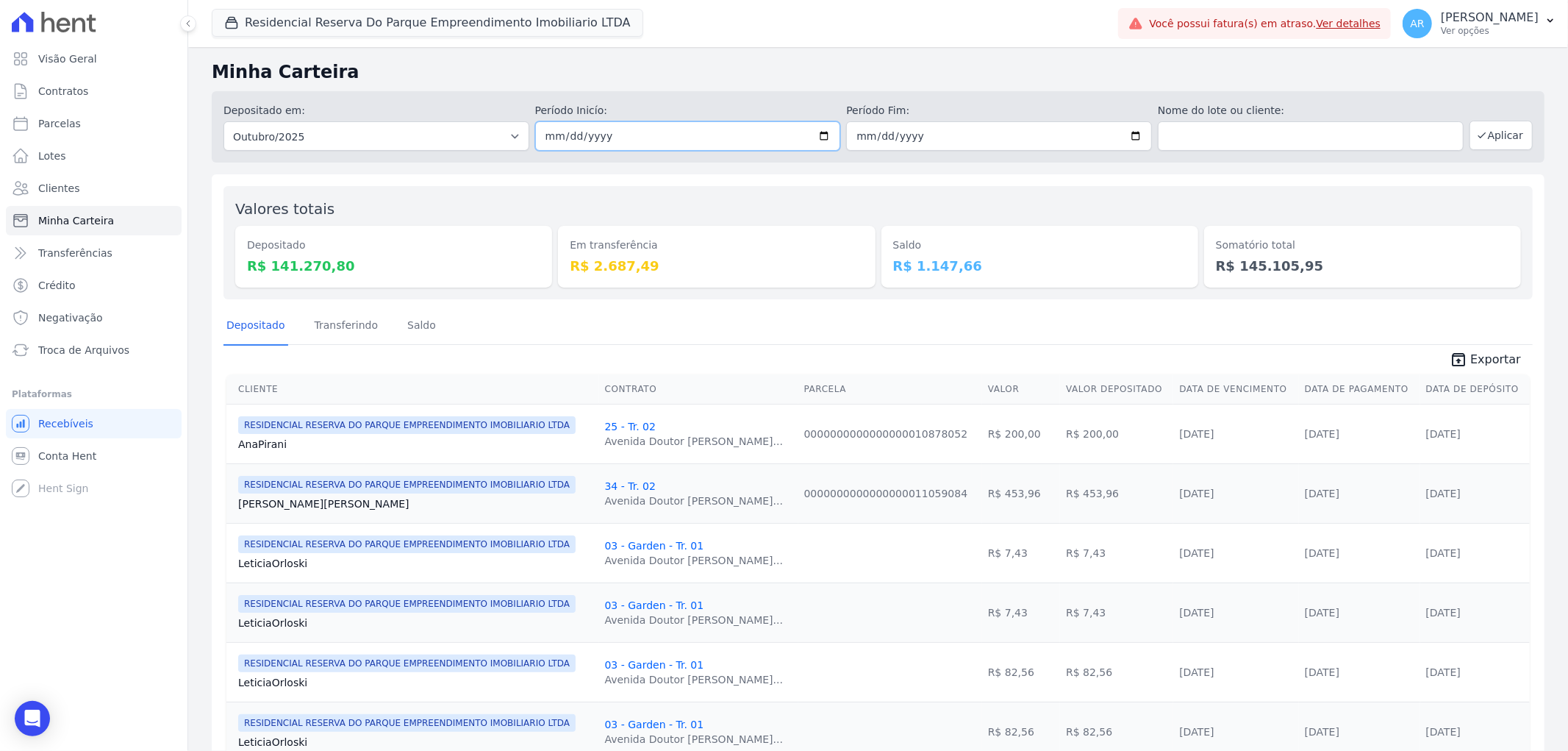
click at [547, 139] on input "2025-10-01" at bounding box center [687, 136] width 306 height 30
type input "2025-10-01"
type input "[DATE]"
type input "2025-10-30"
type input "[DATE]"
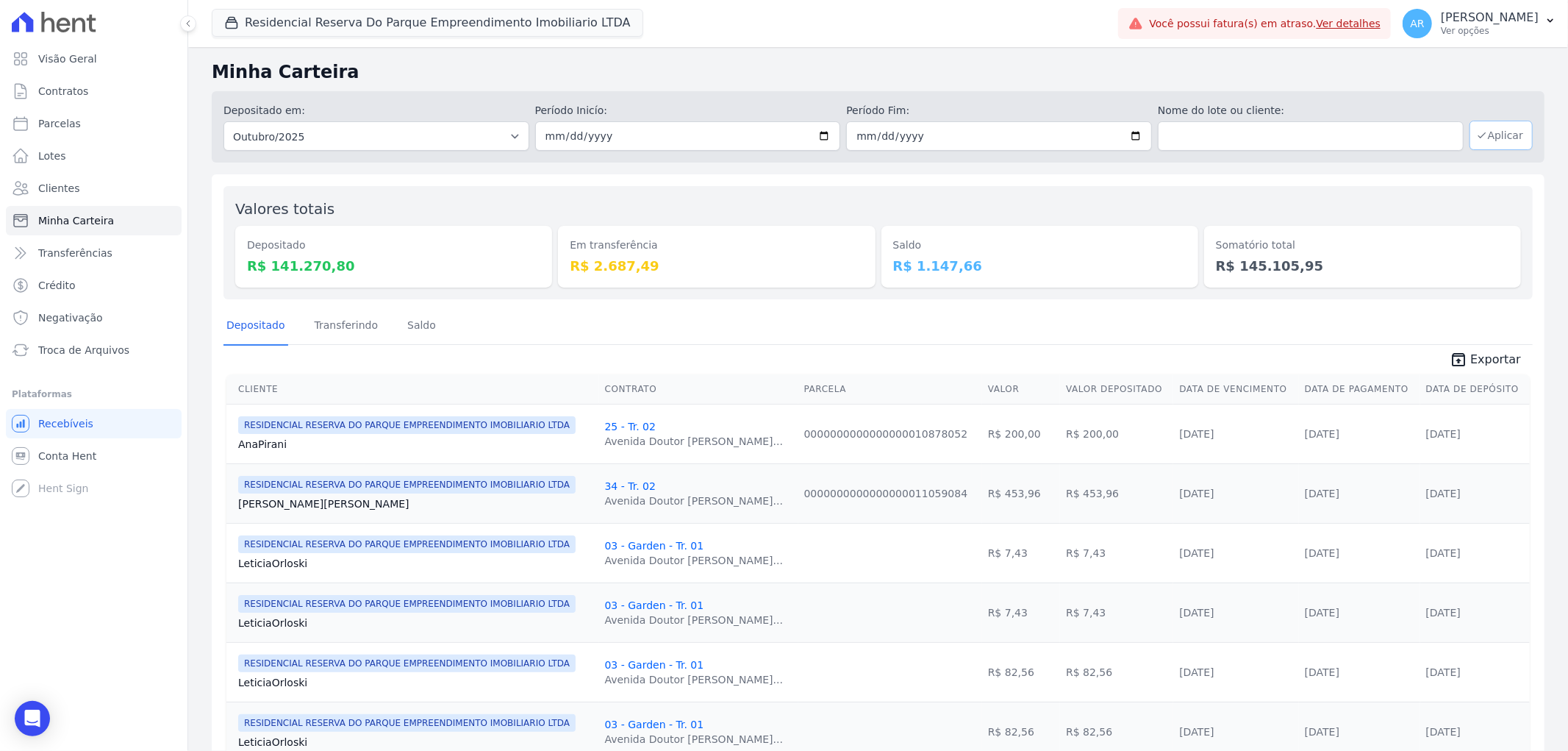
click at [1490, 137] on button "Aplicar" at bounding box center [1500, 136] width 63 height 30
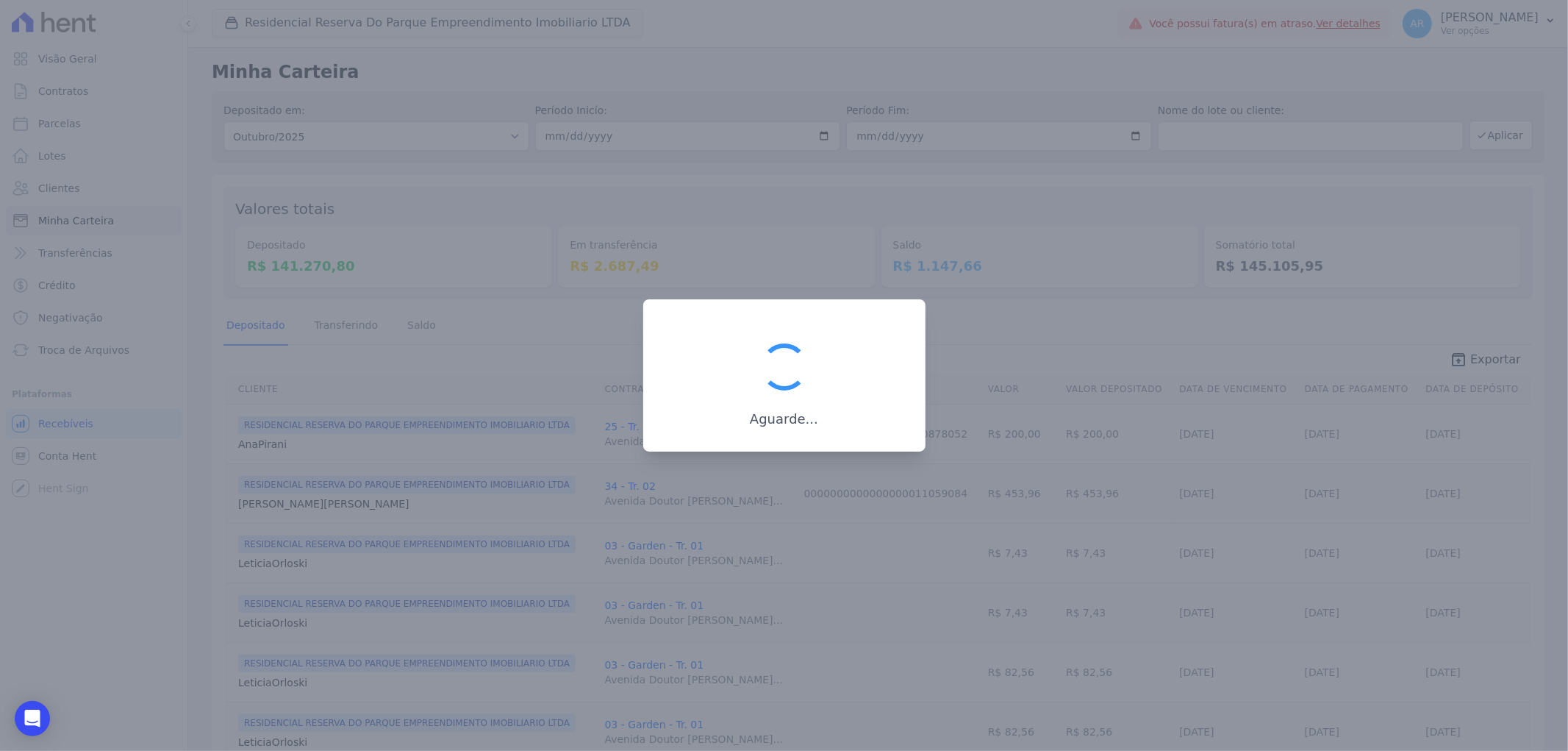
click at [417, 126] on div at bounding box center [784, 376] width 1568 height 751
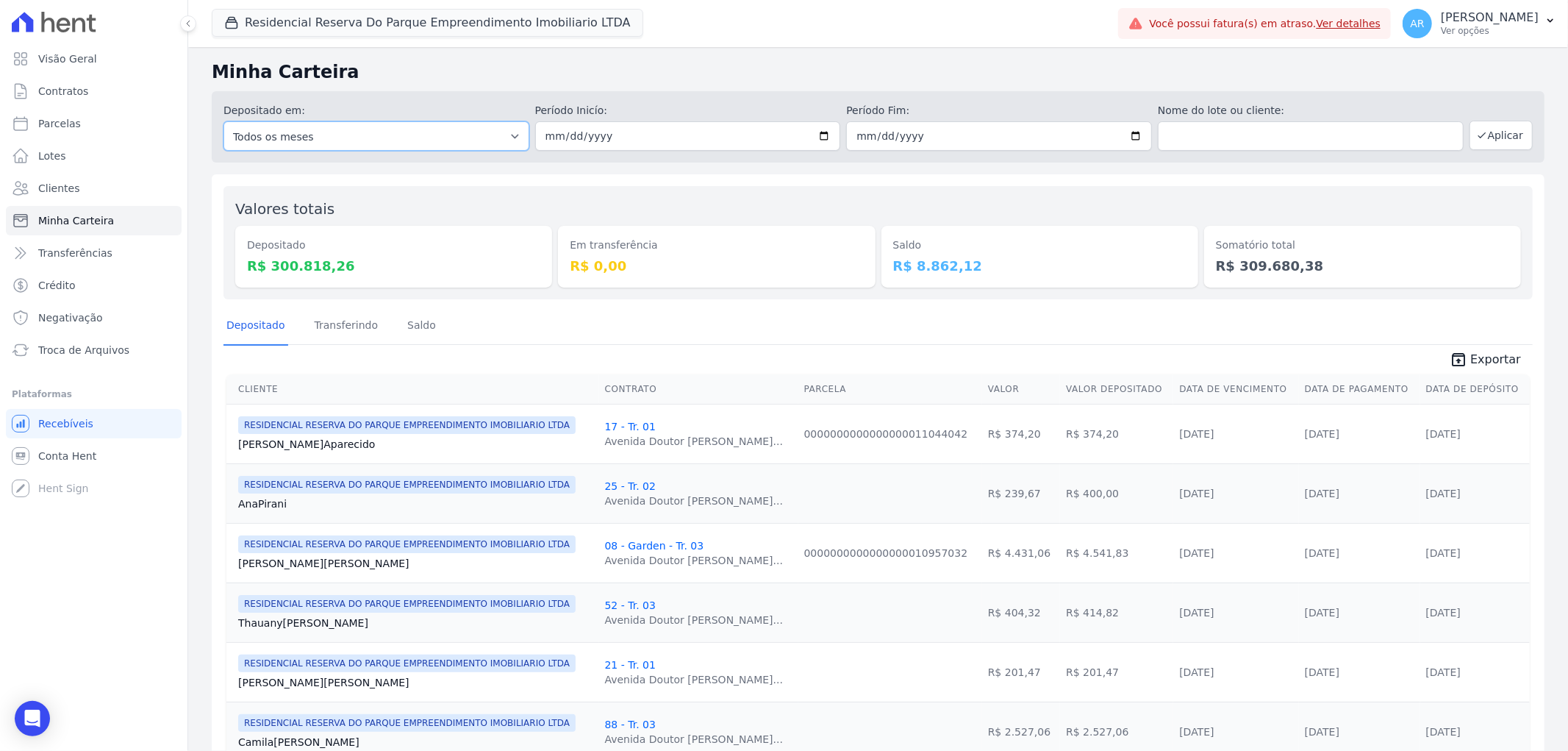
click at [415, 138] on select "Todos os meses Dezembro/[GEOGRAPHIC_DATA]/2024 Fevereiro/2024 Março/2024 Abril/…" at bounding box center [376, 136] width 306 height 30
select select "09/2025"
click at [223, 122] on select "Todos os meses Dezembro/[GEOGRAPHIC_DATA]/2024 Fevereiro/2024 Março/2024 Abril/…" at bounding box center [376, 136] width 306 height 30
click at [548, 131] on input "date" at bounding box center [687, 136] width 306 height 30
drag, startPoint x: 618, startPoint y: 125, endPoint x: 613, endPoint y: 142, distance: 17.7
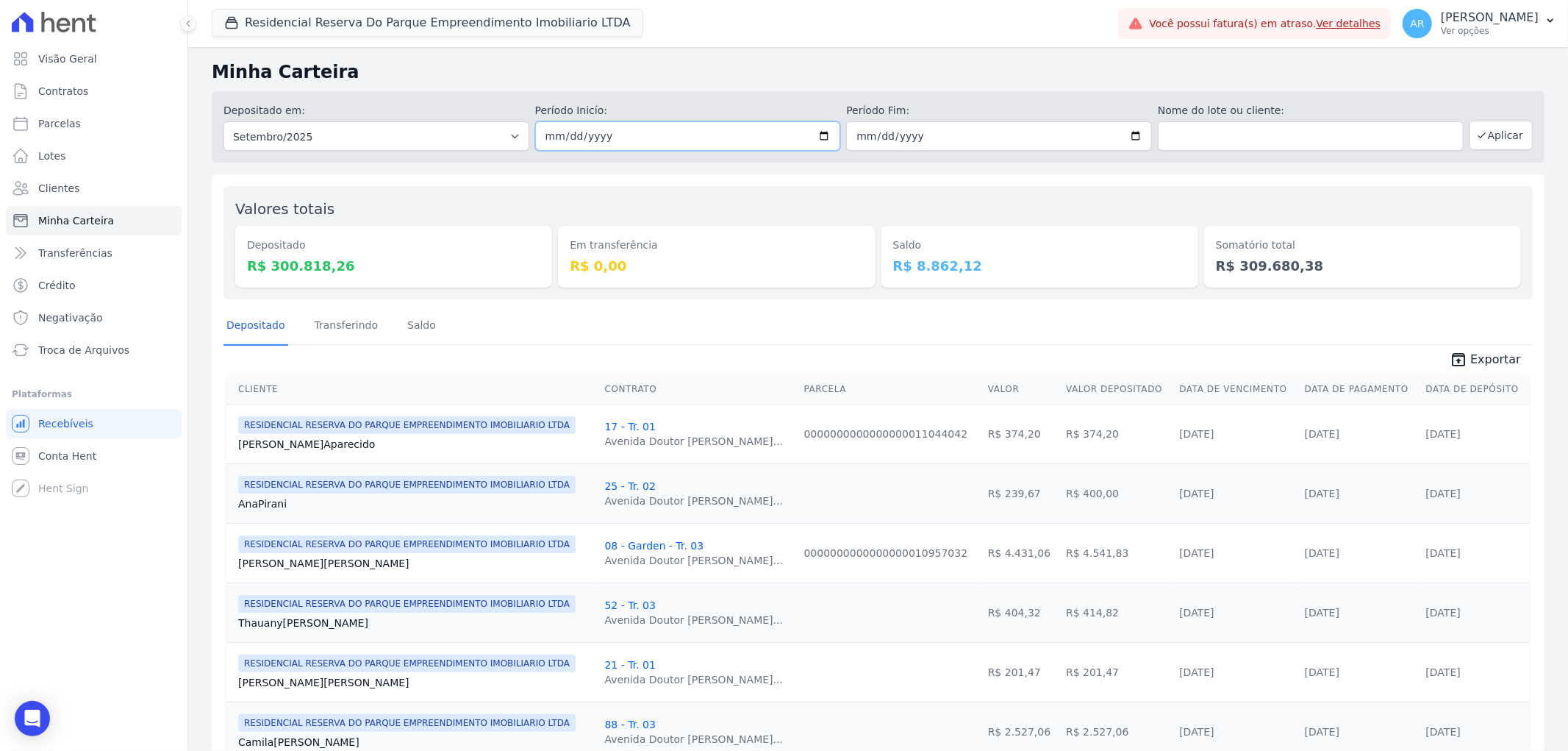
click at [618, 126] on input "date" at bounding box center [687, 136] width 306 height 30
click at [613, 143] on input "date" at bounding box center [687, 136] width 306 height 30
click at [606, 141] on input "date" at bounding box center [687, 136] width 306 height 30
click at [596, 134] on input "date" at bounding box center [687, 136] width 306 height 30
type input "[DATE]"
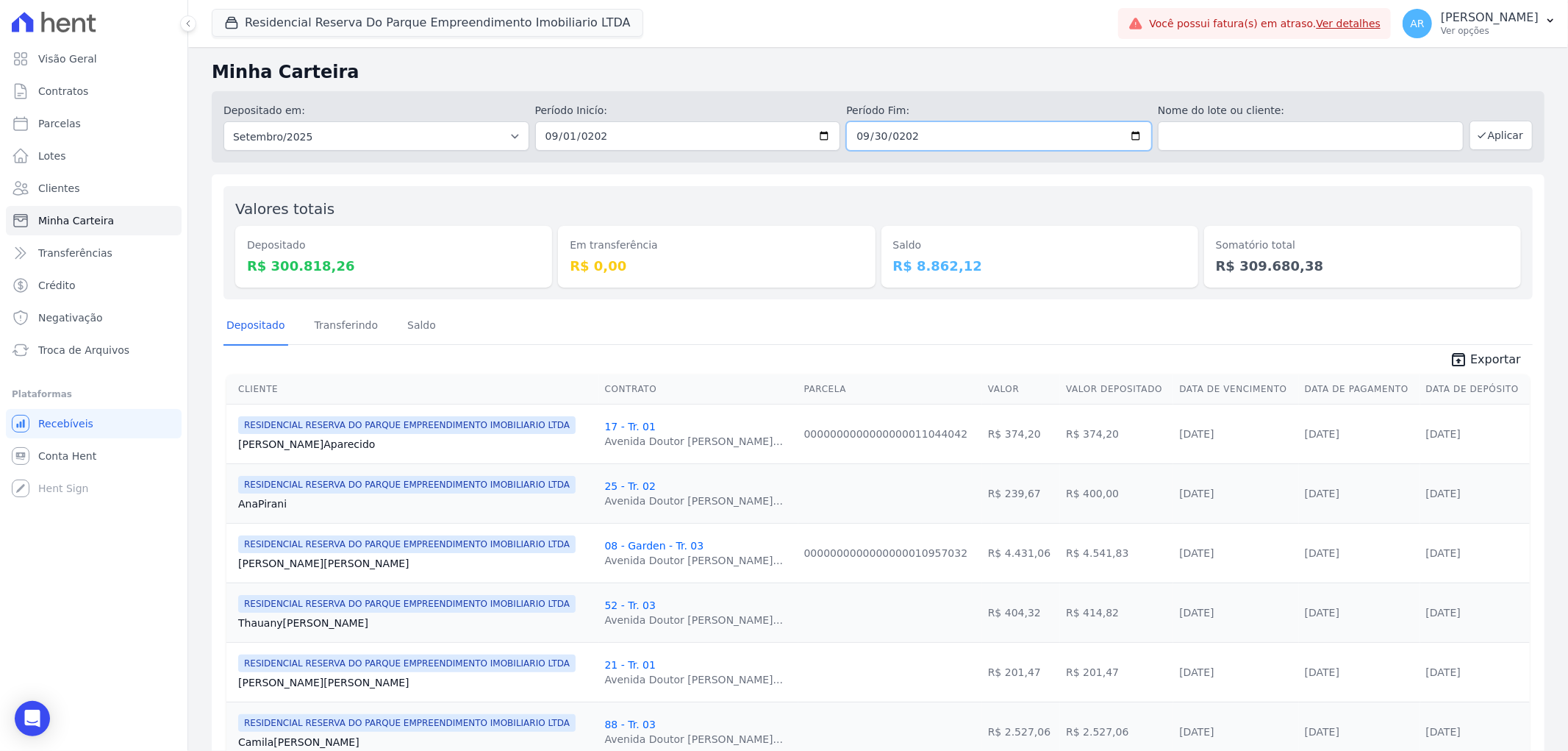
type input "[DATE]"
click at [1509, 131] on button "Aplicar" at bounding box center [1500, 136] width 63 height 30
